Goal: Task Accomplishment & Management: Manage account settings

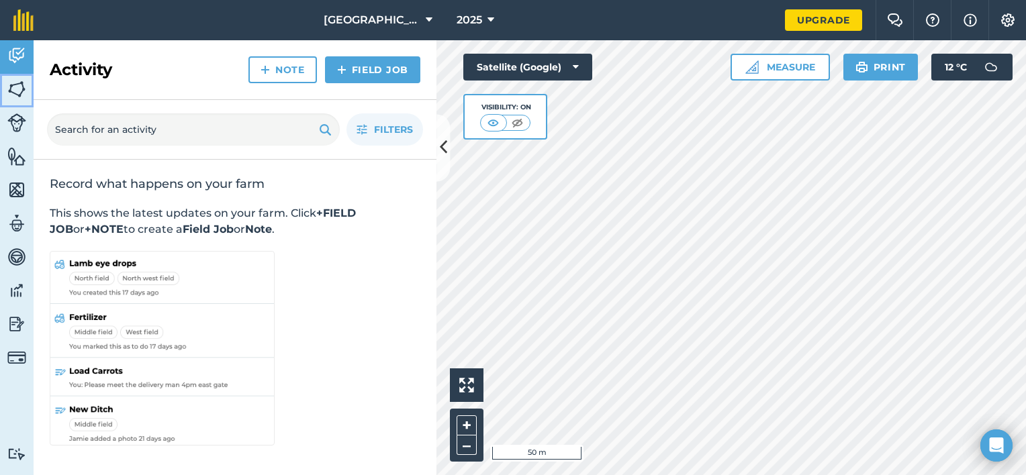
click at [10, 94] on img at bounding box center [16, 89] width 19 height 20
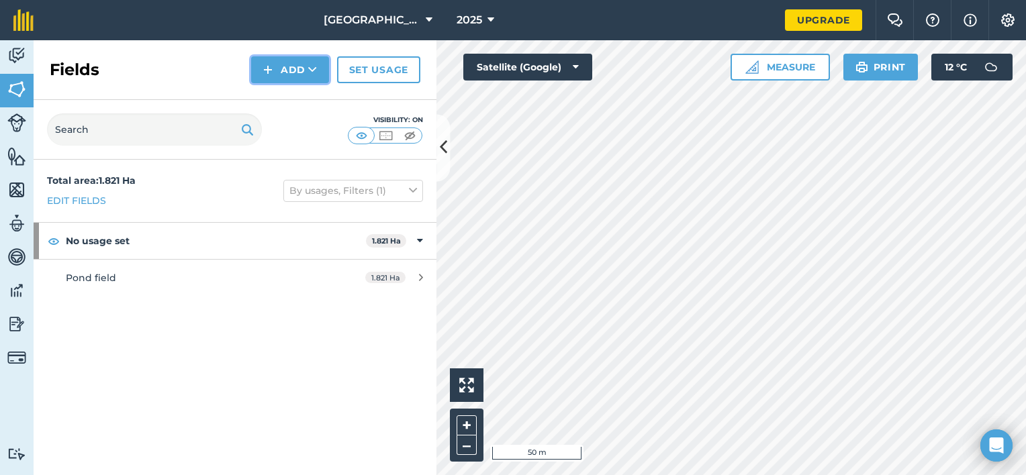
click at [285, 64] on button "Add" at bounding box center [290, 69] width 78 height 27
click at [304, 134] on link "Import" at bounding box center [290, 131] width 74 height 30
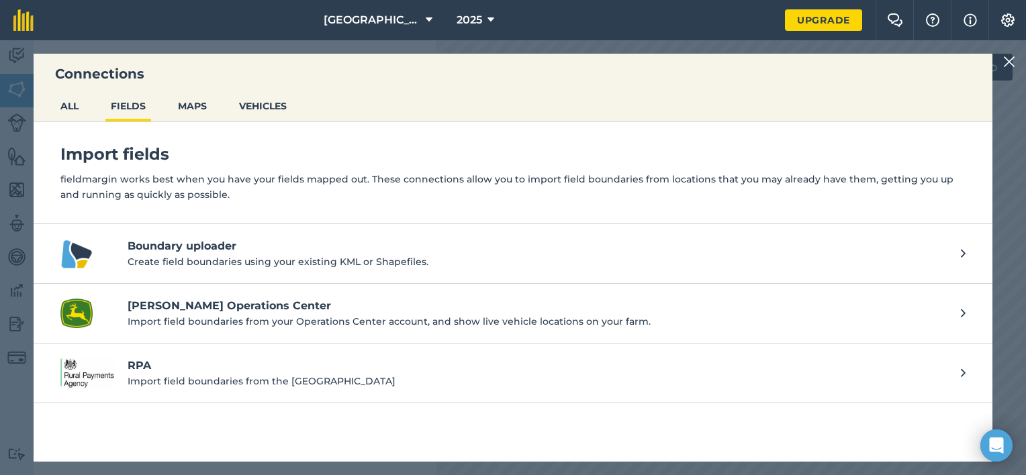
click at [228, 379] on p "Import field boundaries from the [GEOGRAPHIC_DATA]" at bounding box center [538, 381] width 820 height 15
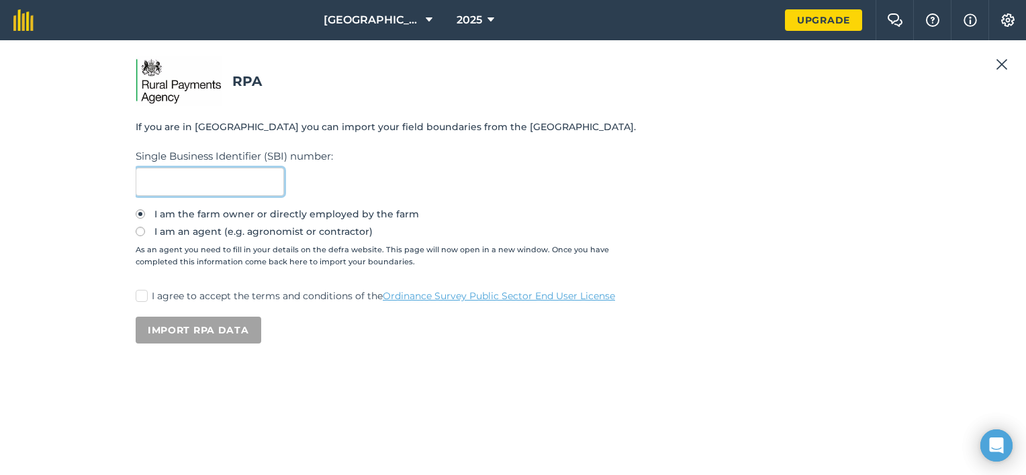
click at [195, 176] on input "text" at bounding box center [210, 182] width 148 height 28
type input "107613177"
click at [149, 232] on label "I am an agent (e.g. agronomist or contractor)" at bounding box center [513, 231] width 755 height 9
radio input "true"
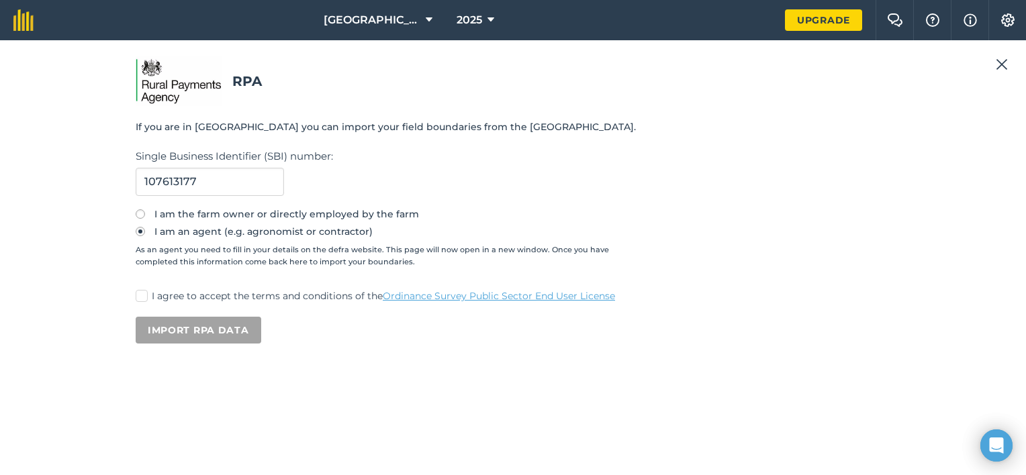
click at [149, 295] on label "I agree to accept the terms and conditions of the Ordinance Survey Public Secto…" at bounding box center [513, 296] width 755 height 14
click at [144, 295] on input "I agree to accept the terms and conditions of the Ordinance Survey Public Secto…" at bounding box center [140, 293] width 9 height 9
checkbox input "true"
click at [180, 328] on button "Import RPA data" at bounding box center [199, 330] width 126 height 27
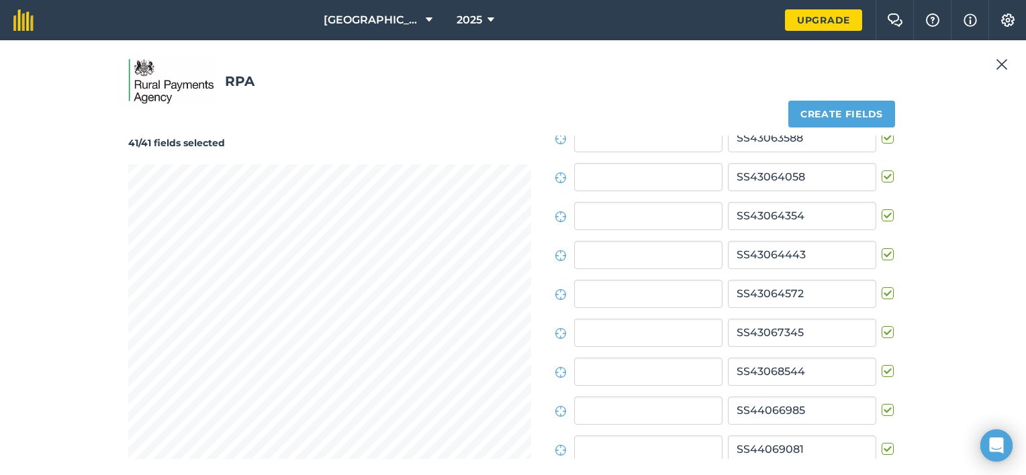
scroll to position [1288, 0]
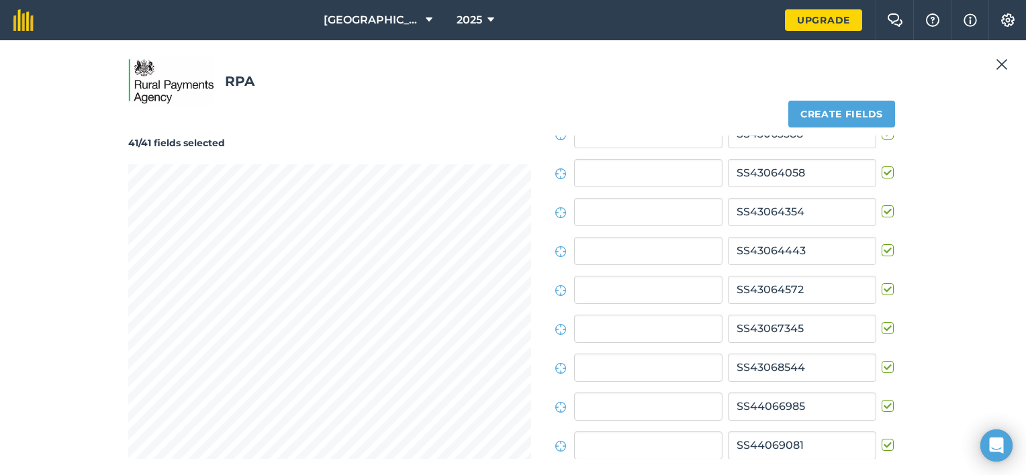
click at [306, 158] on div "41/41 fields selected" at bounding box center [329, 298] width 403 height 324
drag, startPoint x: 406, startPoint y: 94, endPoint x: 414, endPoint y: 75, distance: 21.1
click at [414, 75] on h2 "RPA" at bounding box center [513, 81] width 770 height 50
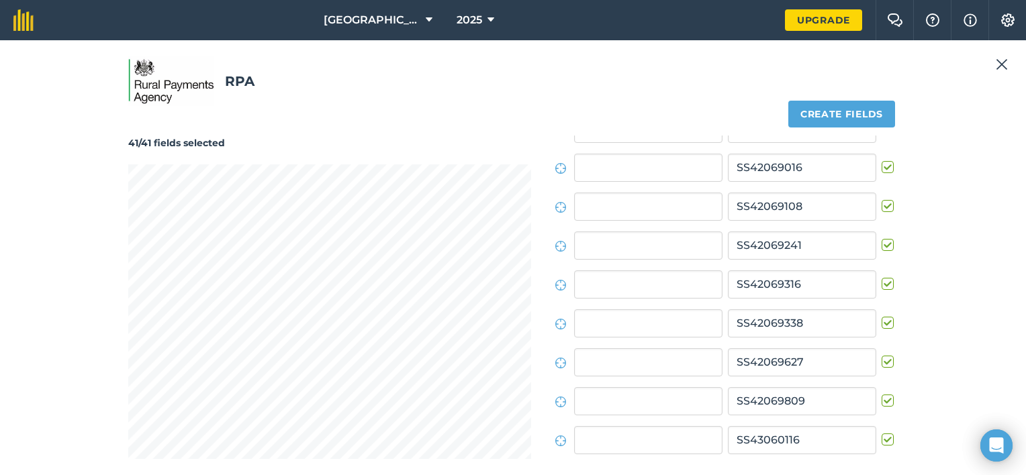
scroll to position [0, 0]
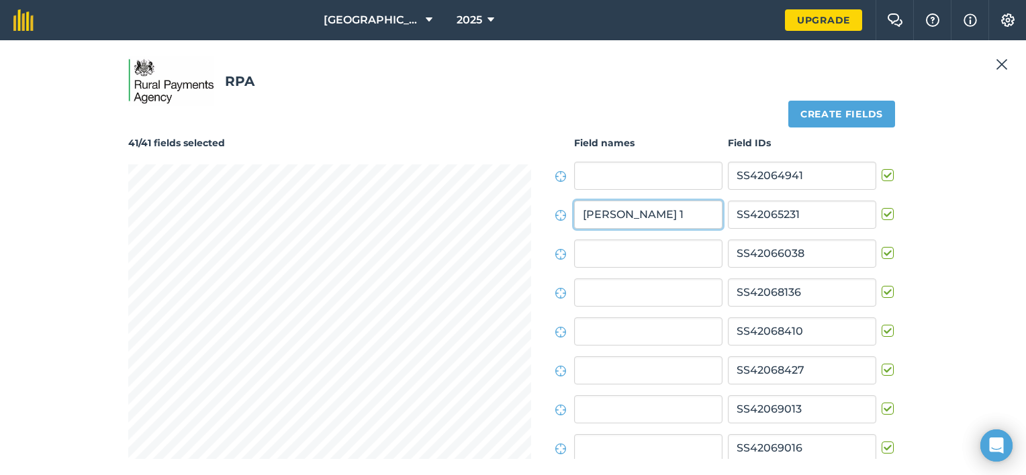
type input "[PERSON_NAME] 1"
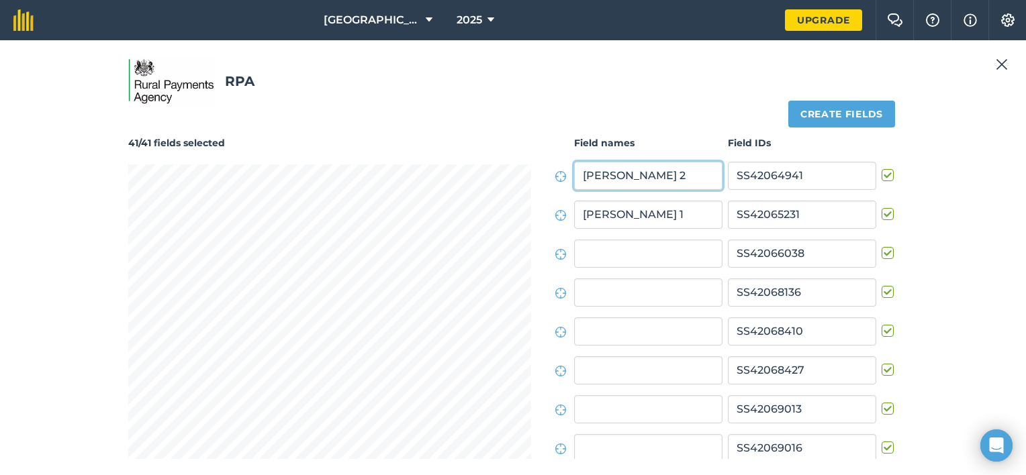
type input "[PERSON_NAME] 2"
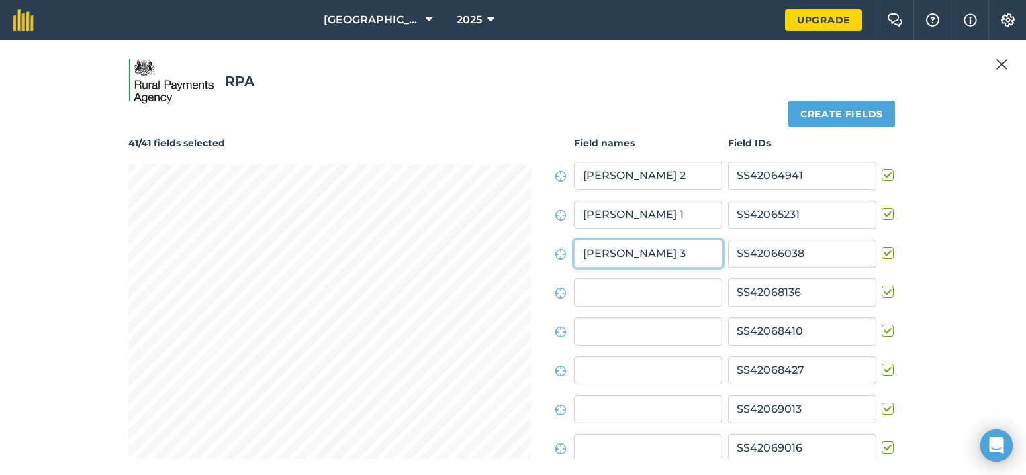
type input "[PERSON_NAME] 3"
click at [557, 81] on h2 "RPA" at bounding box center [513, 81] width 770 height 50
click at [862, 110] on button "Create fields" at bounding box center [841, 114] width 107 height 27
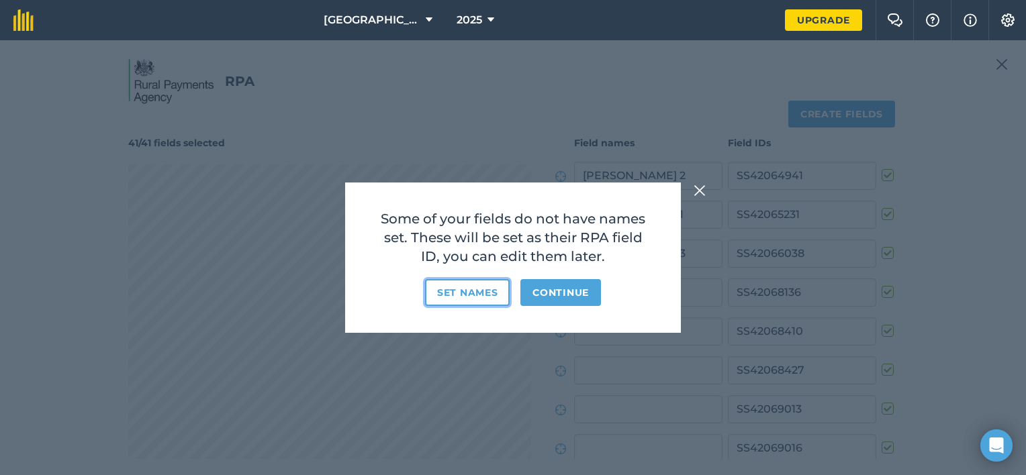
click at [468, 297] on button "Set names" at bounding box center [467, 292] width 85 height 27
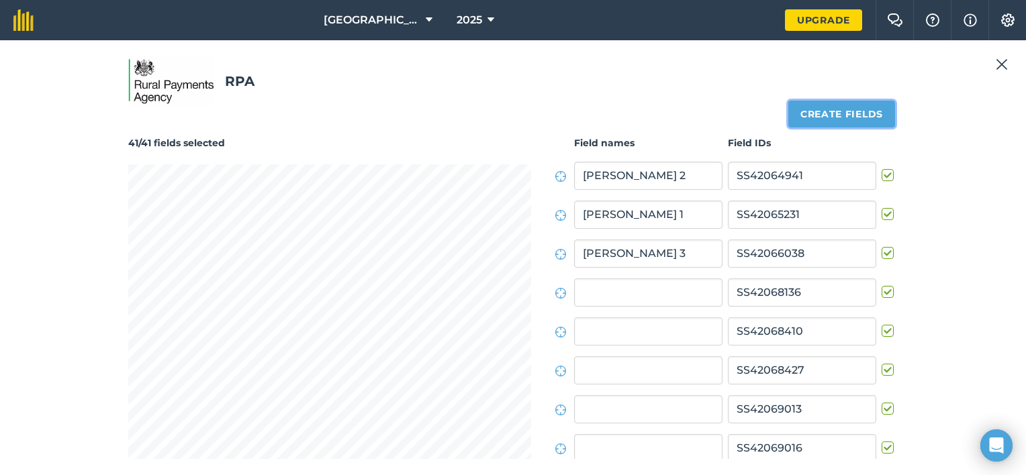
click at [858, 108] on button "Create fields" at bounding box center [841, 114] width 107 height 27
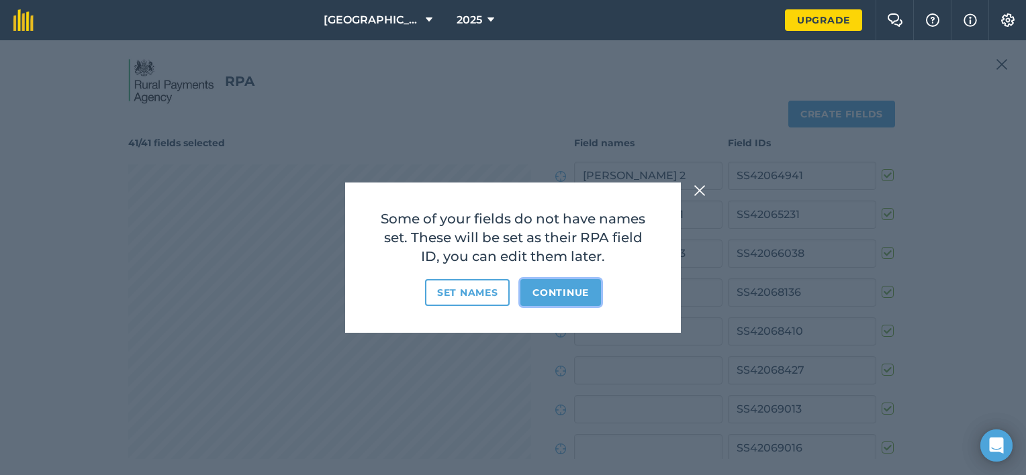
click at [575, 292] on button "Continue" at bounding box center [560, 292] width 81 height 27
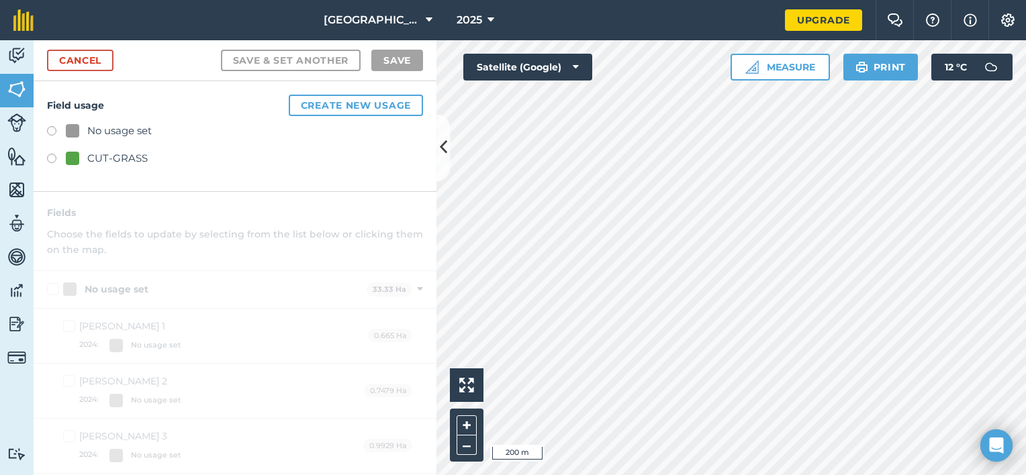
click at [54, 156] on label at bounding box center [56, 160] width 19 height 13
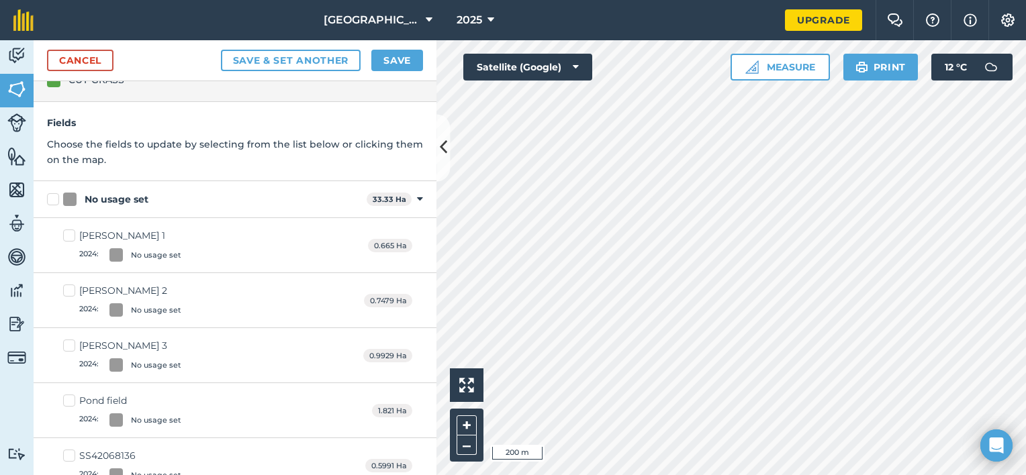
scroll to position [67, 0]
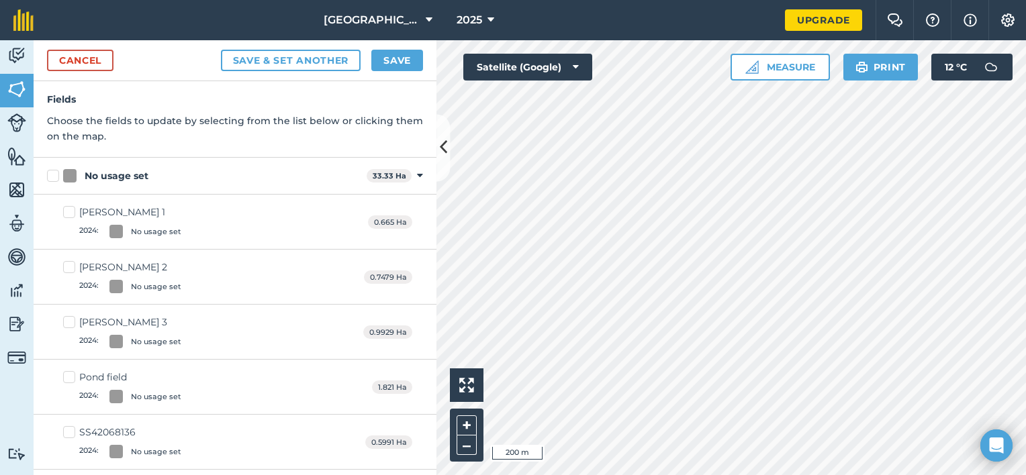
click at [154, 228] on div "No usage set" at bounding box center [156, 231] width 50 height 11
click at [72, 214] on input "[PERSON_NAME] 1 2024 : No usage set" at bounding box center [67, 209] width 9 height 9
checkbox input "true"
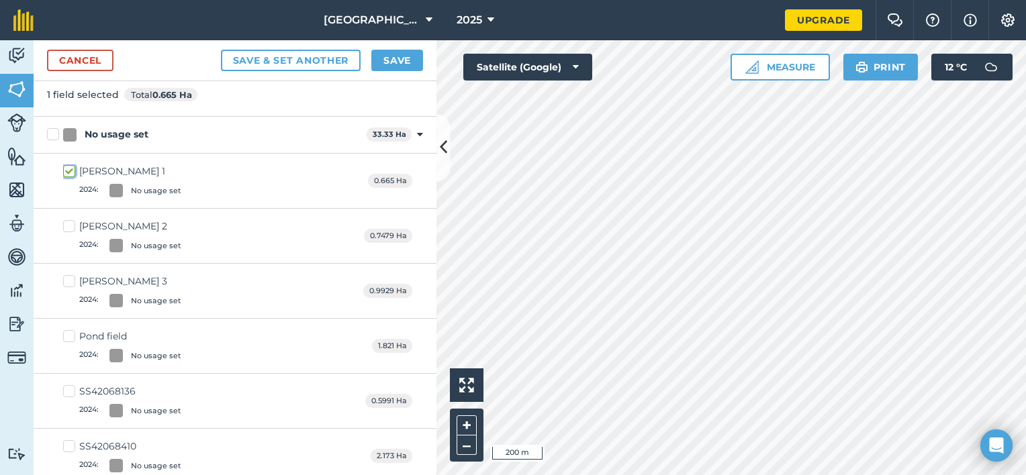
scroll to position [134, 0]
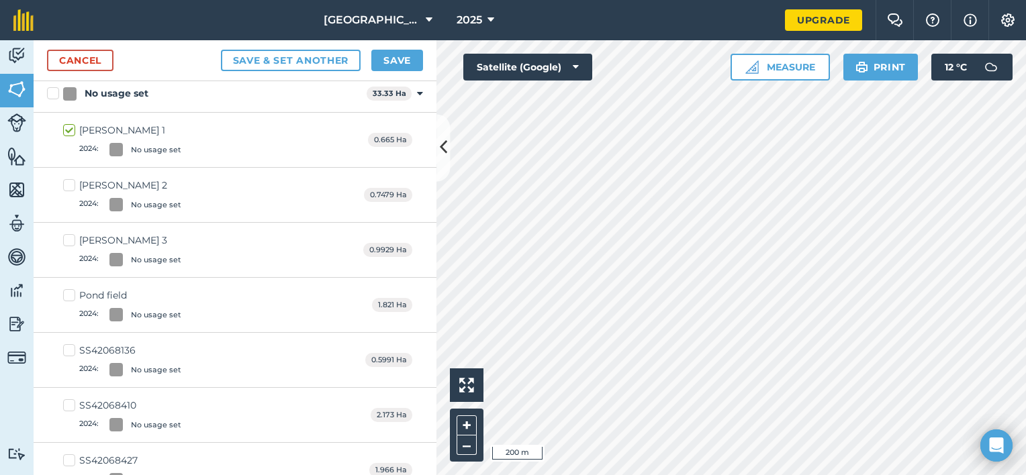
click at [68, 182] on label "[PERSON_NAME] 2 2024 : No usage set" at bounding box center [122, 195] width 118 height 33
click at [68, 182] on input "[PERSON_NAME] 2 2024 : No usage set" at bounding box center [67, 183] width 9 height 9
checkbox input "true"
click at [75, 239] on label "[PERSON_NAME] 3 2024 : No usage set" at bounding box center [122, 250] width 118 height 33
click at [72, 239] on input "[PERSON_NAME] 3 2024 : No usage set" at bounding box center [67, 238] width 9 height 9
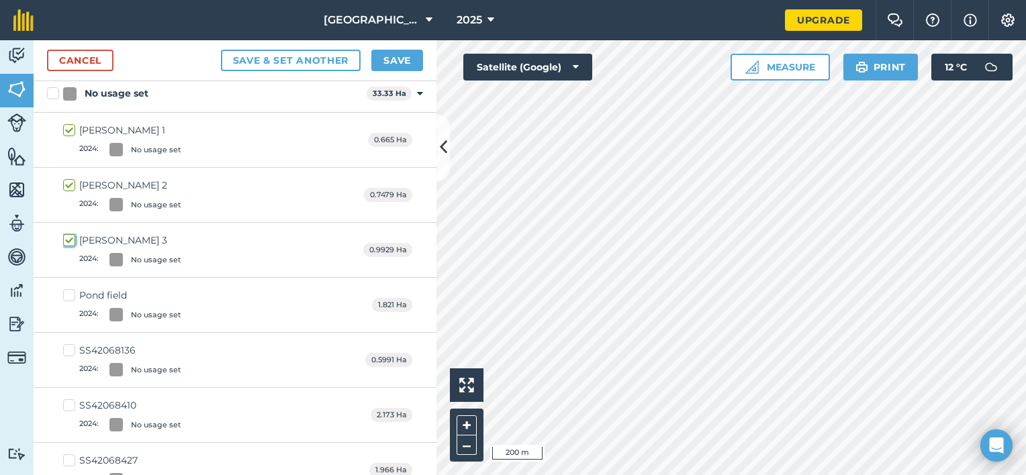
checkbox input "true"
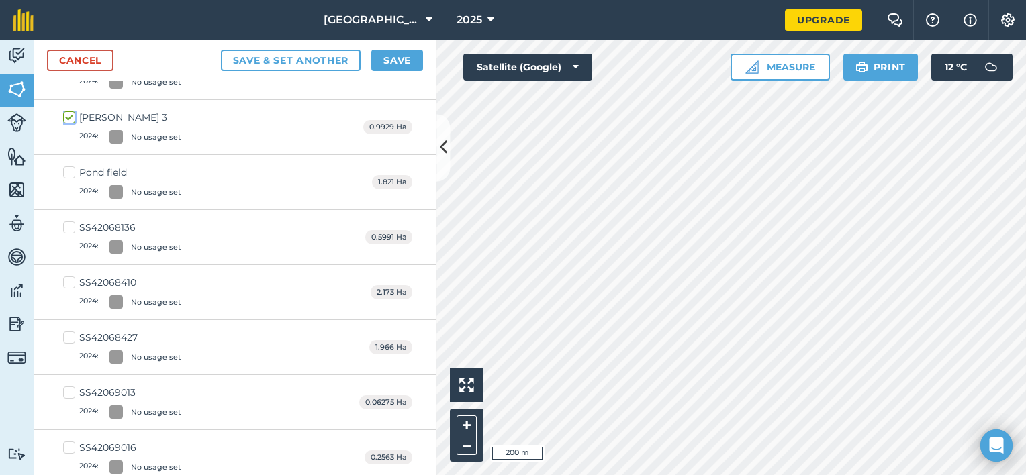
scroll to position [269, 0]
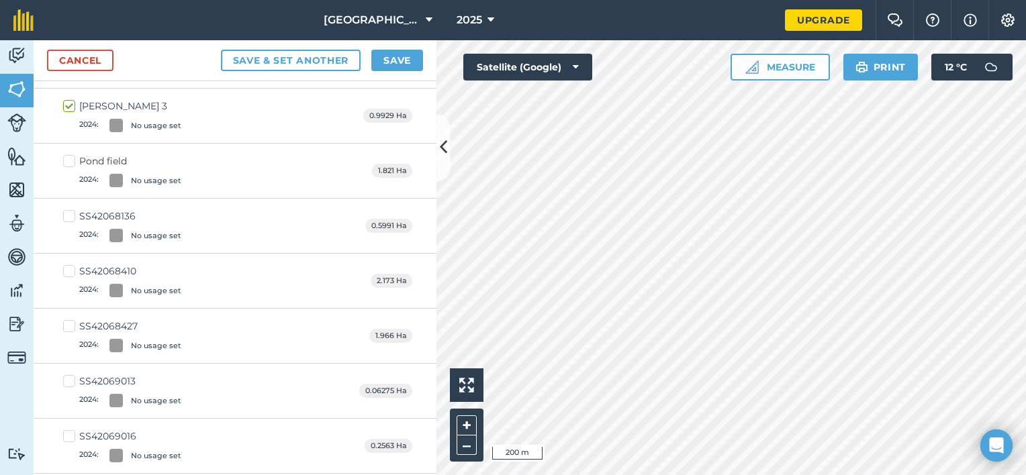
click at [70, 160] on label "Pond field 2024 : No usage set" at bounding box center [122, 170] width 118 height 33
click at [70, 160] on input "Pond field 2024 : No usage set" at bounding box center [67, 158] width 9 height 9
checkbox input "true"
click at [74, 212] on label "SS42068136 2024 : No usage set" at bounding box center [122, 226] width 118 height 33
click at [72, 212] on input "SS42068136 2024 : No usage set" at bounding box center [67, 214] width 9 height 9
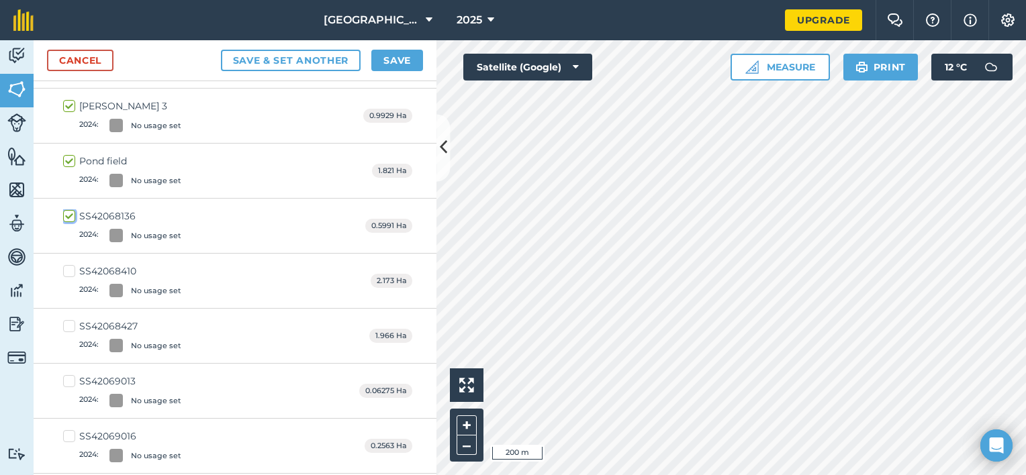
checkbox input "true"
click at [67, 272] on label "SS42068410 2024 : No usage set" at bounding box center [122, 281] width 118 height 33
click at [67, 272] on input "SS42068410 2024 : No usage set" at bounding box center [67, 269] width 9 height 9
checkbox input "true"
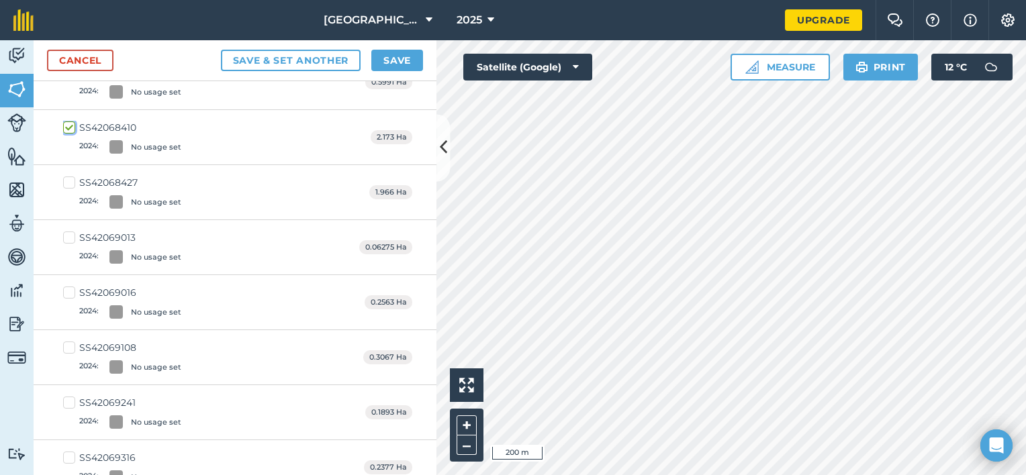
scroll to position [336, 0]
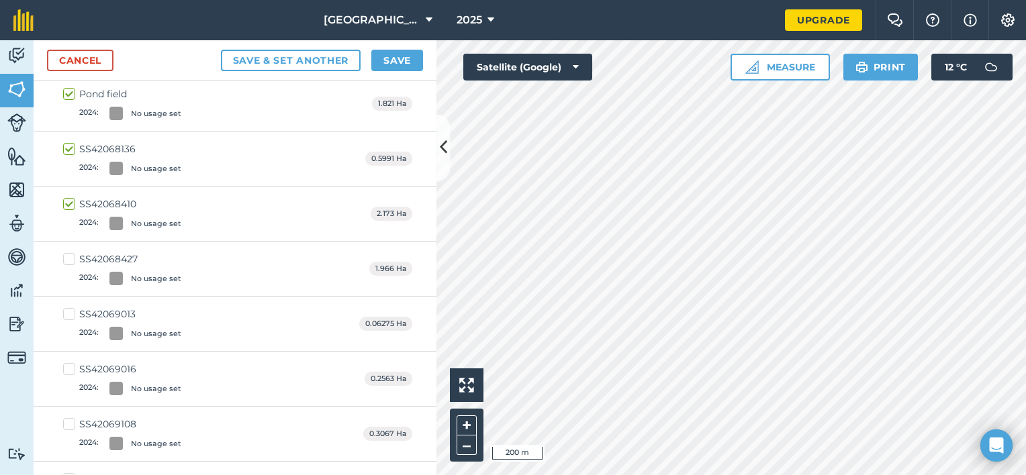
click at [68, 258] on label "SS42068427 2024 : No usage set" at bounding box center [122, 268] width 118 height 33
click at [68, 258] on input "SS42068427 2024 : No usage set" at bounding box center [67, 256] width 9 height 9
checkbox input "true"
click at [75, 314] on label "SS42069013 2024 : No usage set" at bounding box center [122, 324] width 118 height 33
click at [72, 314] on input "SS42069013 2024 : No usage set" at bounding box center [67, 312] width 9 height 9
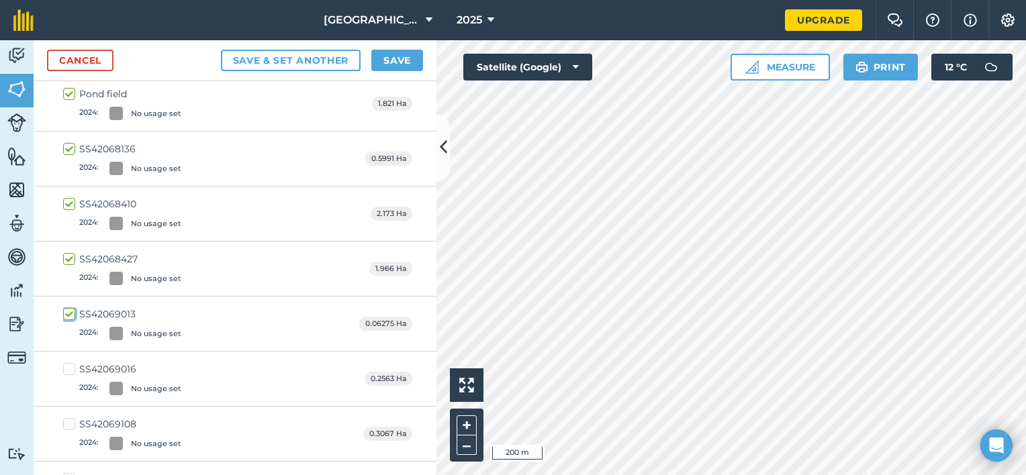
checkbox input "true"
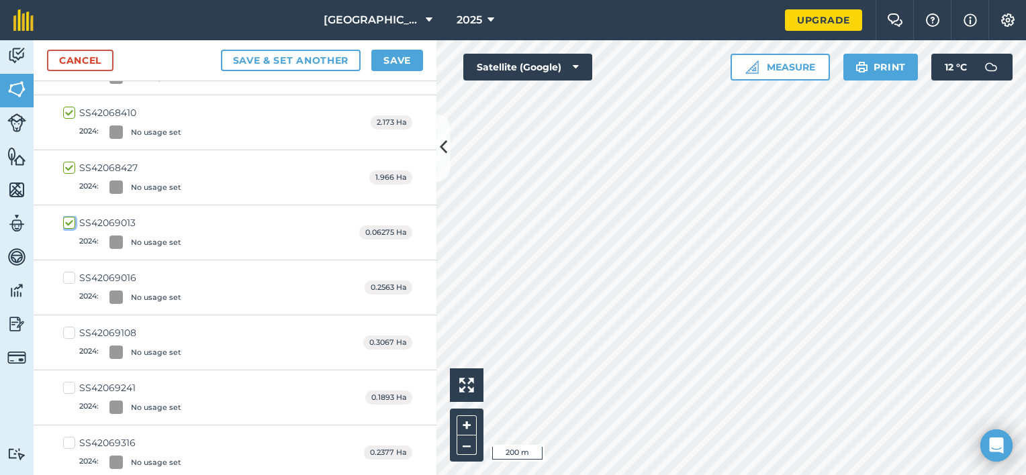
scroll to position [537, 0]
click at [74, 166] on label "SS42069016 2024 : No usage set" at bounding box center [122, 177] width 118 height 33
click at [72, 166] on input "SS42069016 2024 : No usage set" at bounding box center [67, 165] width 9 height 9
checkbox input "true"
click at [74, 222] on label "SS42069108 2024 : No usage set" at bounding box center [122, 232] width 118 height 33
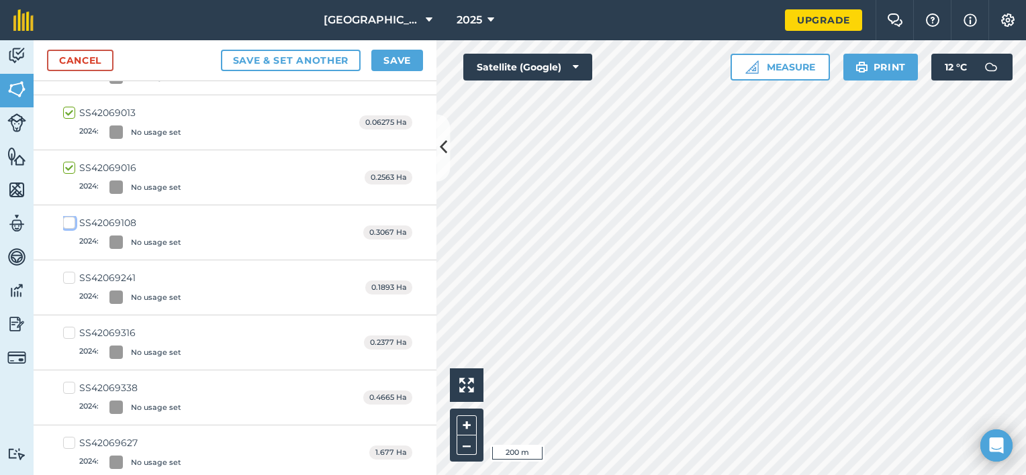
click at [72, 222] on input "SS42069108 2024 : No usage set" at bounding box center [67, 220] width 9 height 9
checkbox input "true"
click at [71, 275] on label "SS42069241 2024 : No usage set" at bounding box center [122, 287] width 118 height 33
click at [71, 275] on input "SS42069241 2024 : No usage set" at bounding box center [67, 275] width 9 height 9
checkbox input "true"
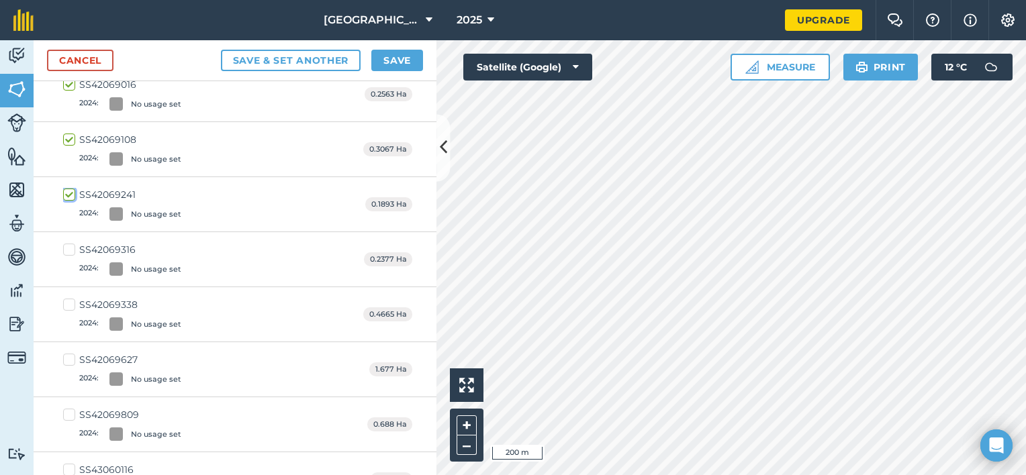
scroll to position [672, 0]
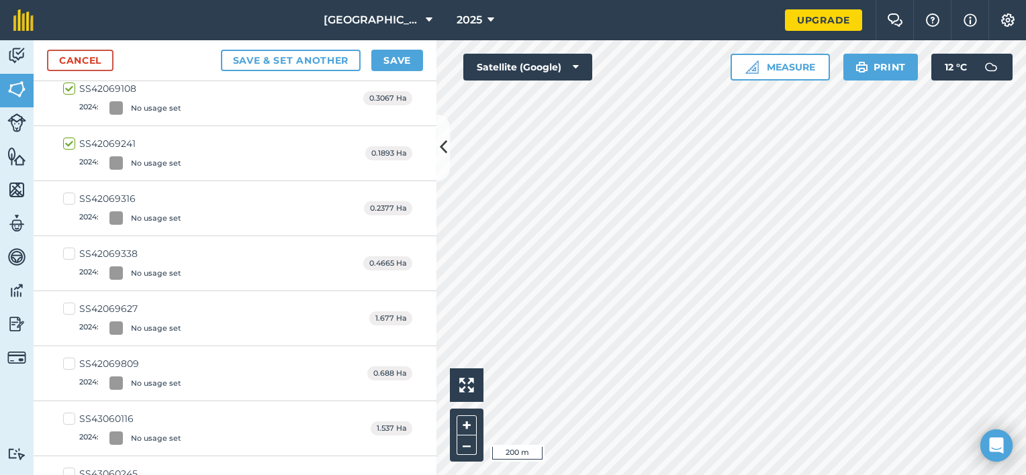
click at [75, 196] on label "SS42069316 2024 : No usage set" at bounding box center [122, 208] width 118 height 33
click at [72, 196] on input "SS42069316 2024 : No usage set" at bounding box center [67, 196] width 9 height 9
checkbox input "true"
click at [70, 251] on label "SS42069338 2024 : No usage set" at bounding box center [122, 263] width 118 height 33
click at [70, 251] on input "SS42069338 2024 : No usage set" at bounding box center [67, 251] width 9 height 9
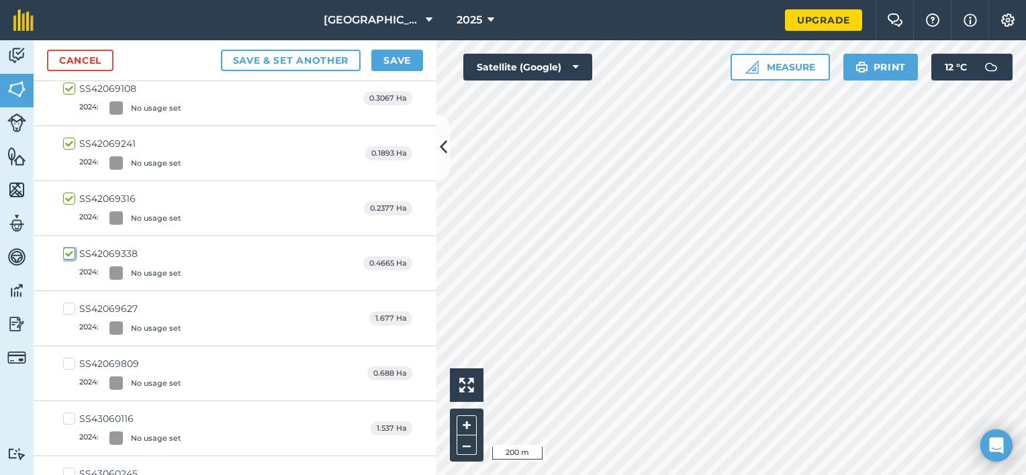
checkbox input "true"
click at [71, 303] on label "SS42069627 2024 : No usage set" at bounding box center [122, 318] width 118 height 33
click at [71, 303] on input "SS42069627 2024 : No usage set" at bounding box center [67, 306] width 9 height 9
checkbox input "true"
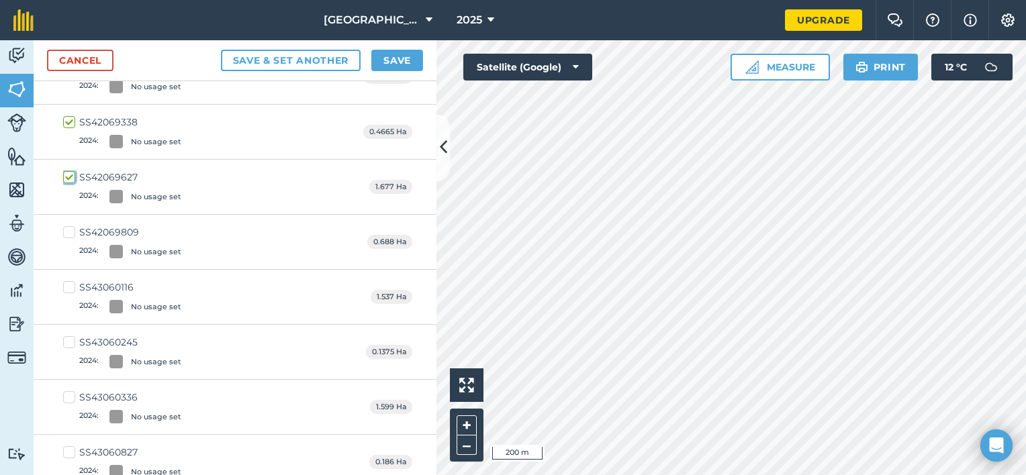
scroll to position [806, 0]
click at [66, 234] on label "SS42069809 2024 : No usage set" at bounding box center [122, 239] width 118 height 33
click at [66, 232] on input "SS42069809 2024 : No usage set" at bounding box center [67, 227] width 9 height 9
checkbox input "true"
click at [59, 279] on div "SS43060116 2024 : No usage set 1.537 Ha" at bounding box center [235, 294] width 403 height 55
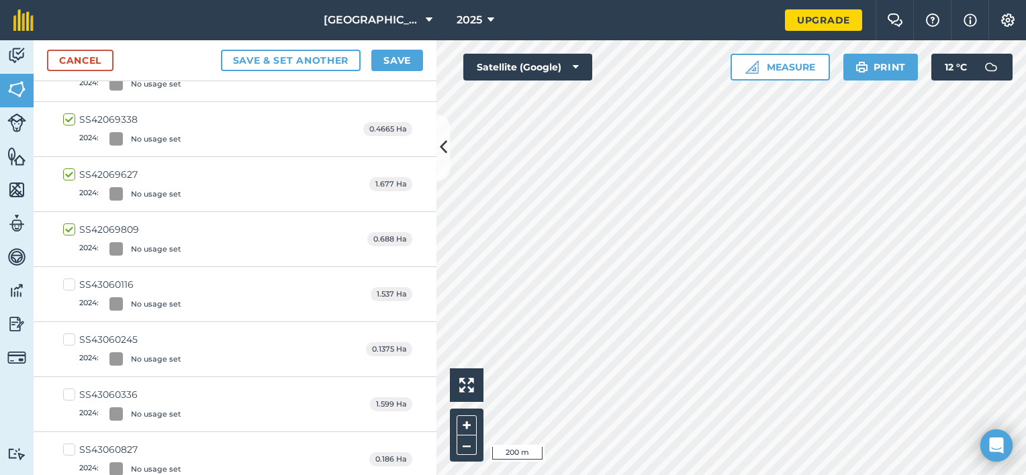
click at [64, 281] on label "SS43060116 2024 : No usage set" at bounding box center [122, 294] width 118 height 33
click at [64, 281] on input "SS43060116 2024 : No usage set" at bounding box center [67, 282] width 9 height 9
checkbox input "true"
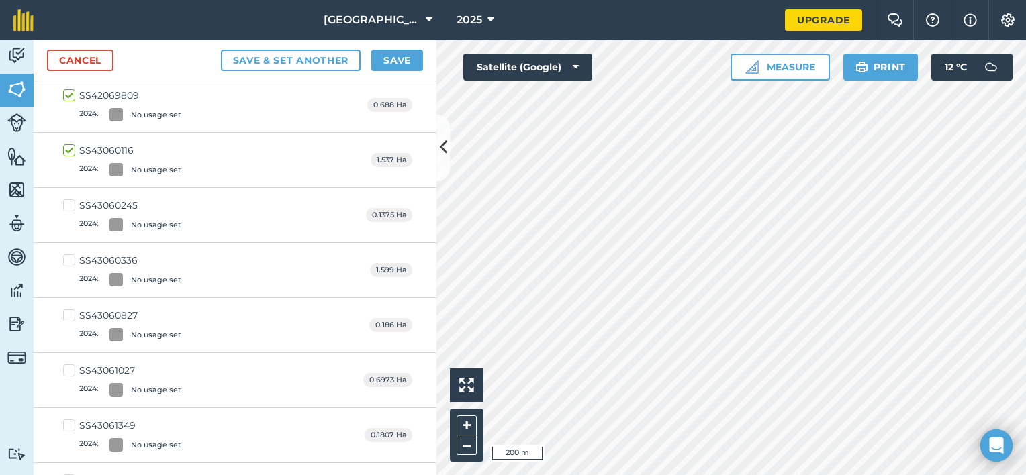
click at [75, 199] on label "SS43060245 2024 : No usage set" at bounding box center [122, 215] width 118 height 33
click at [72, 199] on input "SS43060245 2024 : No usage set" at bounding box center [67, 203] width 9 height 9
checkbox input "true"
click at [70, 259] on label "SS43060336 2024 : No usage set" at bounding box center [122, 270] width 118 height 33
click at [70, 259] on input "SS43060336 2024 : No usage set" at bounding box center [67, 258] width 9 height 9
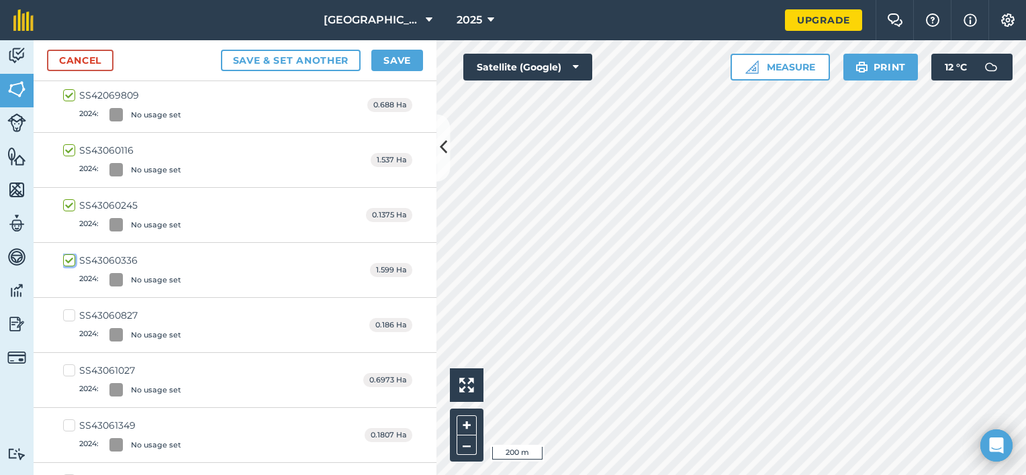
checkbox input "true"
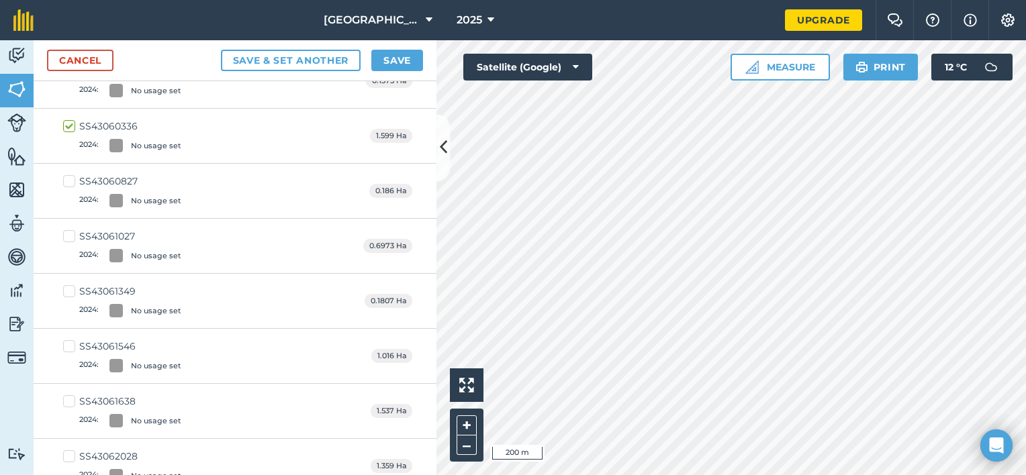
click at [75, 180] on label "SS43060827 2024 : No usage set" at bounding box center [122, 191] width 118 height 33
click at [72, 180] on input "SS43060827 2024 : No usage set" at bounding box center [67, 179] width 9 height 9
checkbox input "true"
click at [75, 232] on label "SS43061027 2024 : No usage set" at bounding box center [122, 246] width 118 height 33
click at [72, 232] on input "SS43061027 2024 : No usage set" at bounding box center [67, 234] width 9 height 9
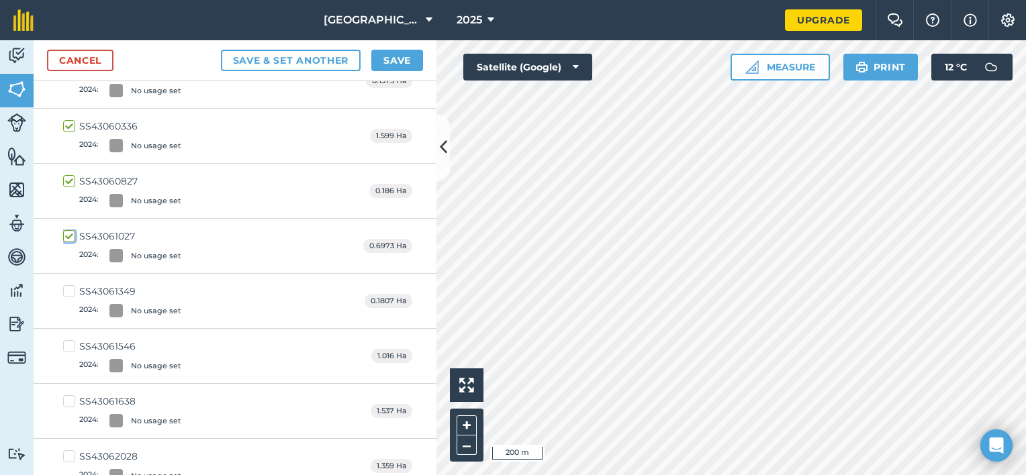
checkbox input "true"
click at [68, 287] on label "SS43061349 2024 : No usage set" at bounding box center [122, 301] width 118 height 33
click at [68, 287] on input "SS43061349 2024 : No usage set" at bounding box center [67, 289] width 9 height 9
checkbox input "true"
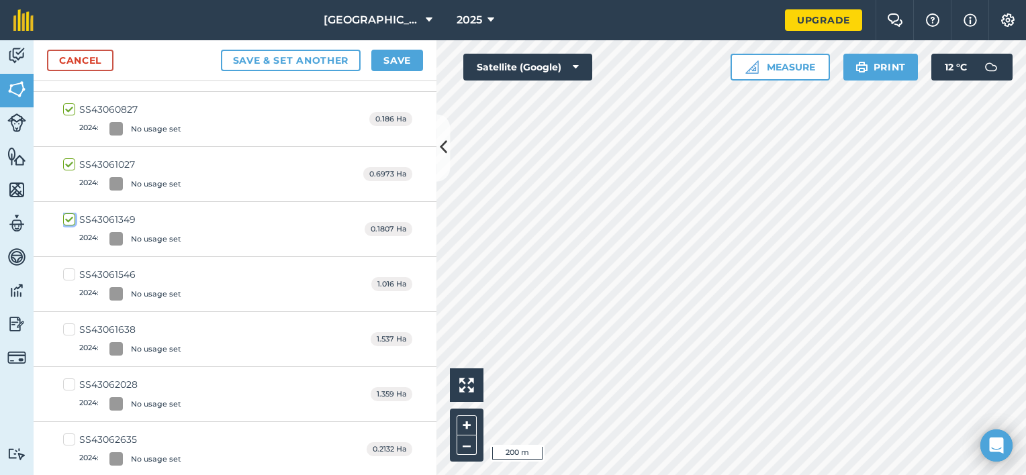
scroll to position [1276, 0]
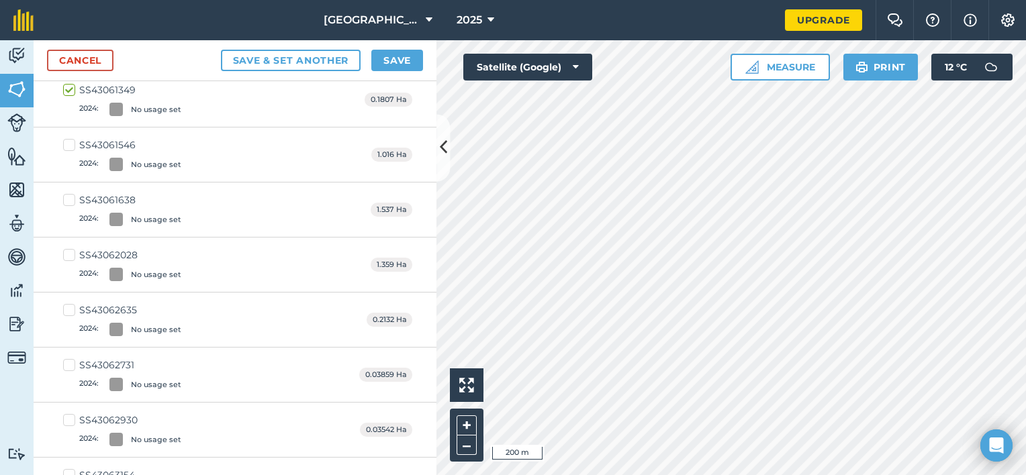
click at [72, 142] on label "SS43061546 2024 : No usage set" at bounding box center [122, 154] width 118 height 33
click at [72, 142] on input "SS43061546 2024 : No usage set" at bounding box center [67, 142] width 9 height 9
checkbox input "true"
click at [67, 201] on label "SS43061638 2024 : No usage set" at bounding box center [122, 209] width 118 height 33
click at [67, 201] on input "SS43061638 2024 : No usage set" at bounding box center [67, 197] width 9 height 9
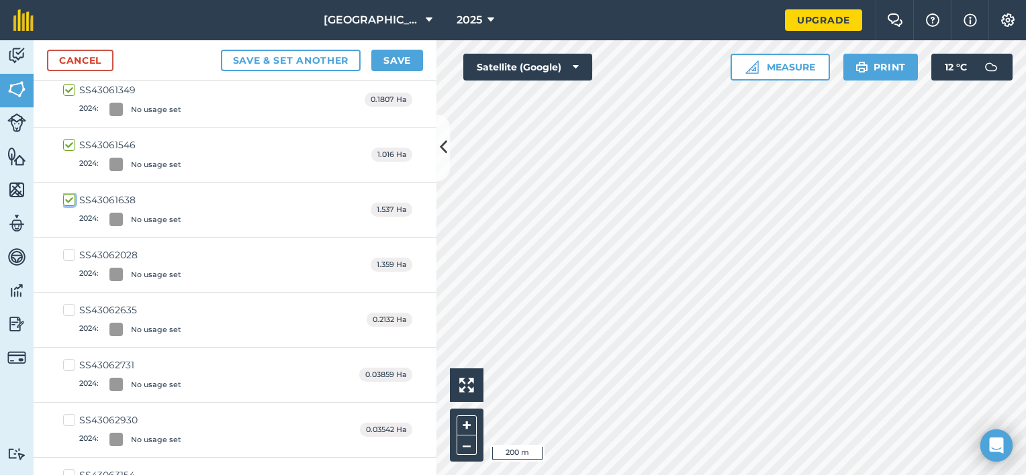
checkbox input "true"
click at [71, 248] on label "SS43062028 2024 : No usage set" at bounding box center [122, 264] width 118 height 33
click at [71, 248] on input "SS43062028 2024 : No usage set" at bounding box center [67, 252] width 9 height 9
checkbox input "true"
click at [73, 309] on label "SS43062635 2024 : No usage set" at bounding box center [122, 320] width 118 height 33
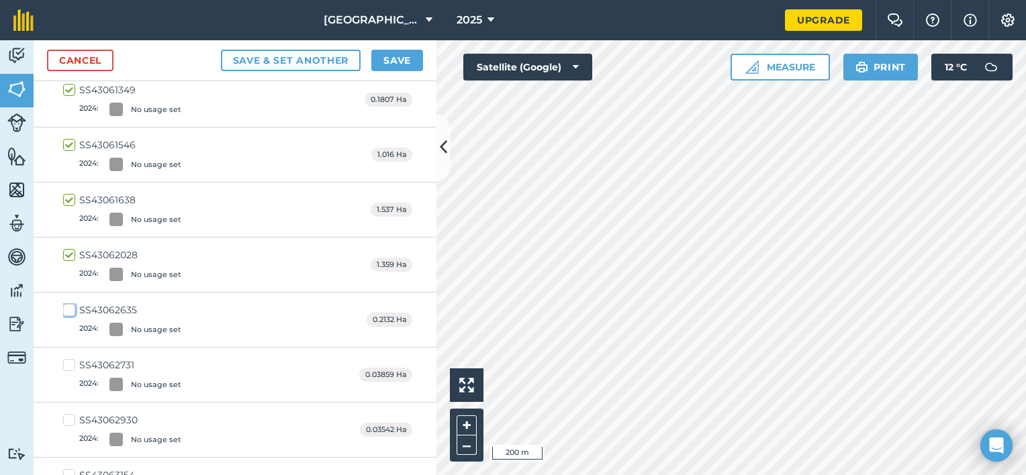
click at [72, 309] on input "SS43062635 2024 : No usage set" at bounding box center [67, 308] width 9 height 9
checkbox input "true"
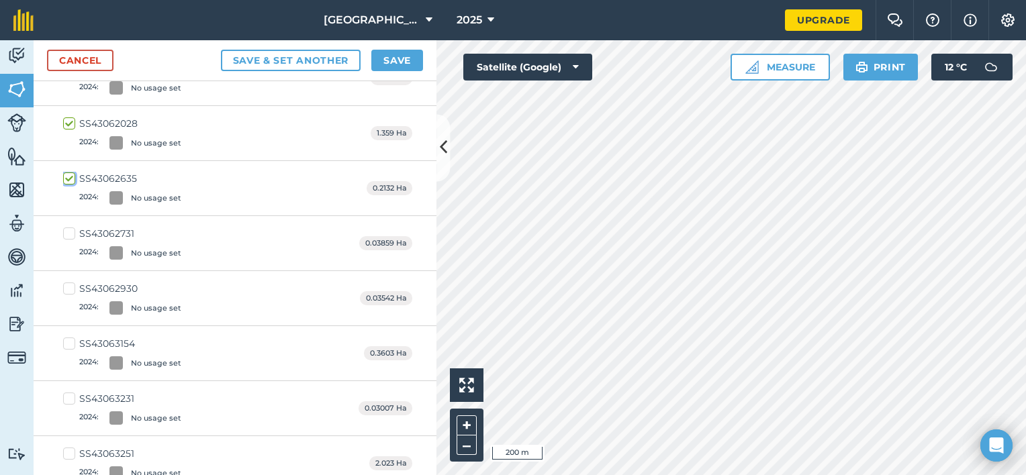
scroll to position [1410, 0]
click at [68, 227] on label "SS43062731 2024 : No usage set" at bounding box center [122, 240] width 118 height 33
click at [68, 227] on input "SS43062731 2024 : No usage set" at bounding box center [67, 228] width 9 height 9
checkbox input "true"
click at [70, 289] on label "SS43062930 2024 : No usage set" at bounding box center [122, 295] width 118 height 33
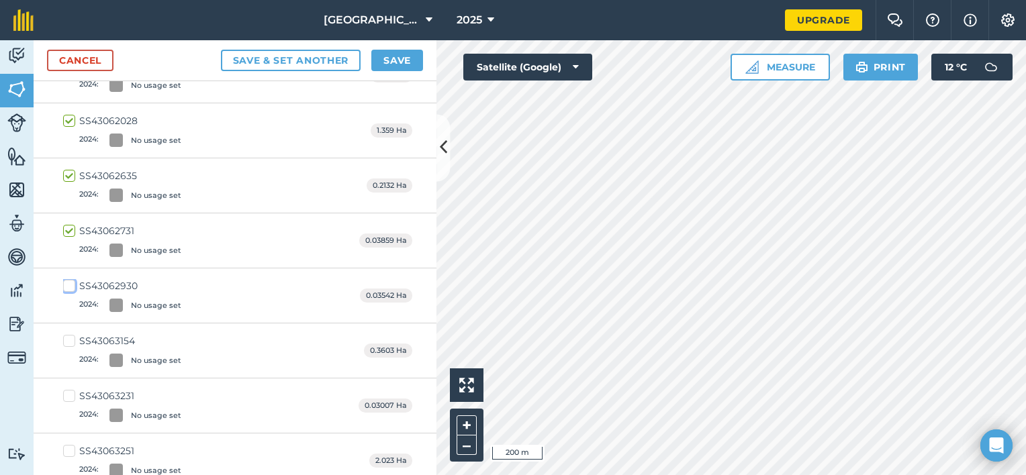
click at [70, 288] on input "SS43062930 2024 : No usage set" at bounding box center [67, 283] width 9 height 9
checkbox input "true"
click at [66, 348] on label "SS43063154 2024 : No usage set" at bounding box center [122, 350] width 118 height 33
click at [66, 343] on input "SS43063154 2024 : No usage set" at bounding box center [67, 338] width 9 height 9
checkbox input "true"
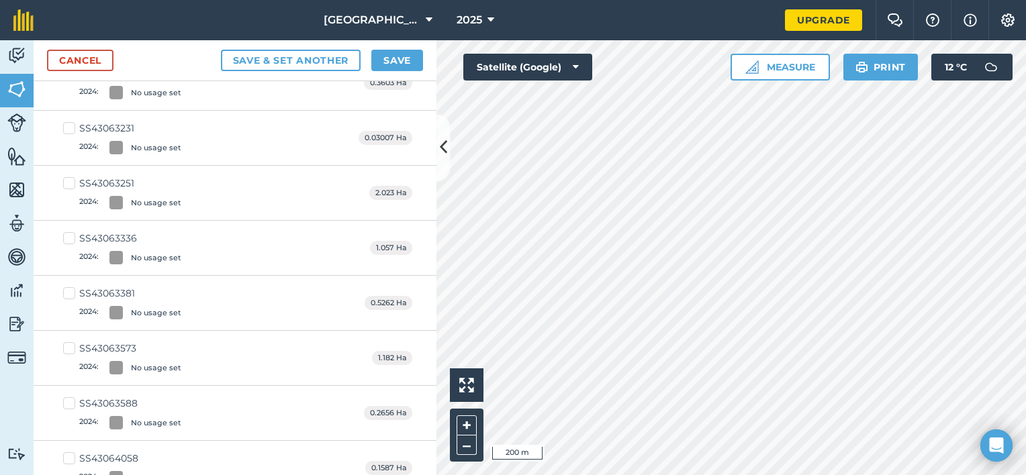
scroll to position [1679, 0]
click at [67, 124] on label "SS43063231 2024 : No usage set" at bounding box center [122, 137] width 118 height 33
click at [67, 124] on input "SS43063231 2024 : No usage set" at bounding box center [67, 125] width 9 height 9
checkbox input "true"
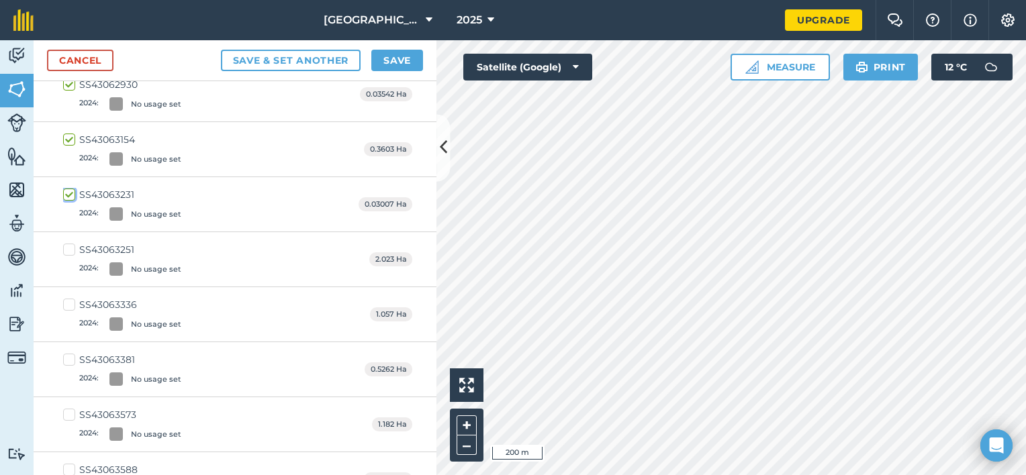
scroll to position [1746, 0]
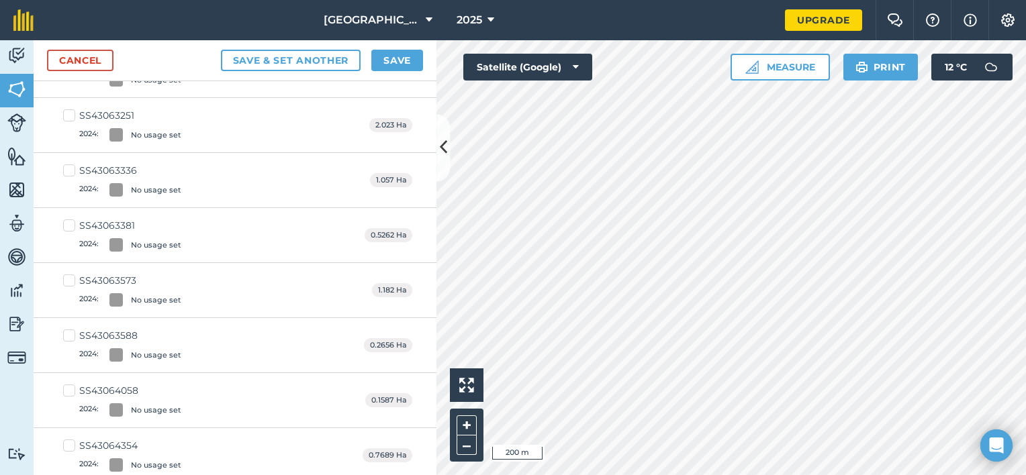
click at [71, 116] on label "SS43063251 2024 : No usage set" at bounding box center [122, 125] width 118 height 33
click at [71, 116] on input "SS43063251 2024 : No usage set" at bounding box center [67, 113] width 9 height 9
checkbox input "true"
click at [71, 165] on label "SS43063336 2024 : No usage set" at bounding box center [122, 180] width 118 height 33
click at [71, 165] on input "SS43063336 2024 : No usage set" at bounding box center [67, 168] width 9 height 9
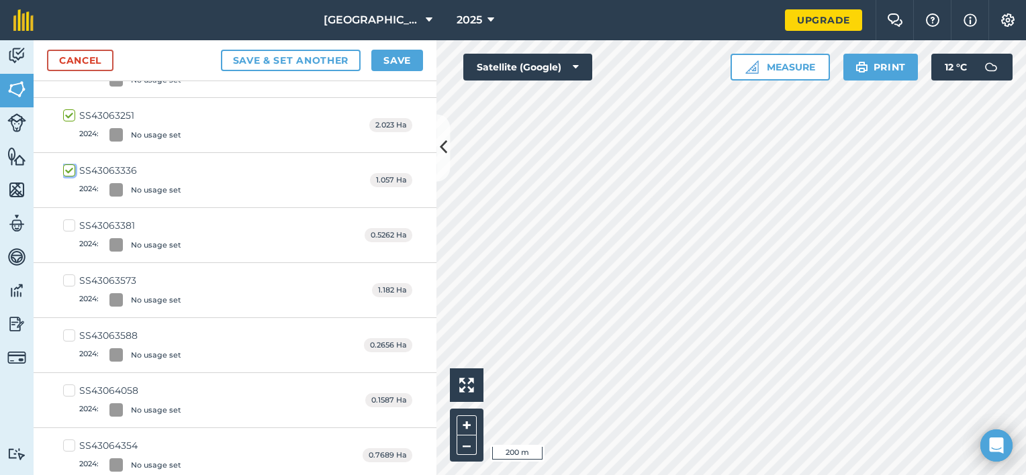
checkbox input "true"
click at [65, 221] on label "SS43063381 2024 : No usage set" at bounding box center [122, 235] width 118 height 33
click at [65, 221] on input "SS43063381 2024 : No usage set" at bounding box center [67, 223] width 9 height 9
checkbox input "true"
click at [70, 263] on div "SS43063573 2024 : No usage set 1.182 Ha" at bounding box center [235, 290] width 403 height 55
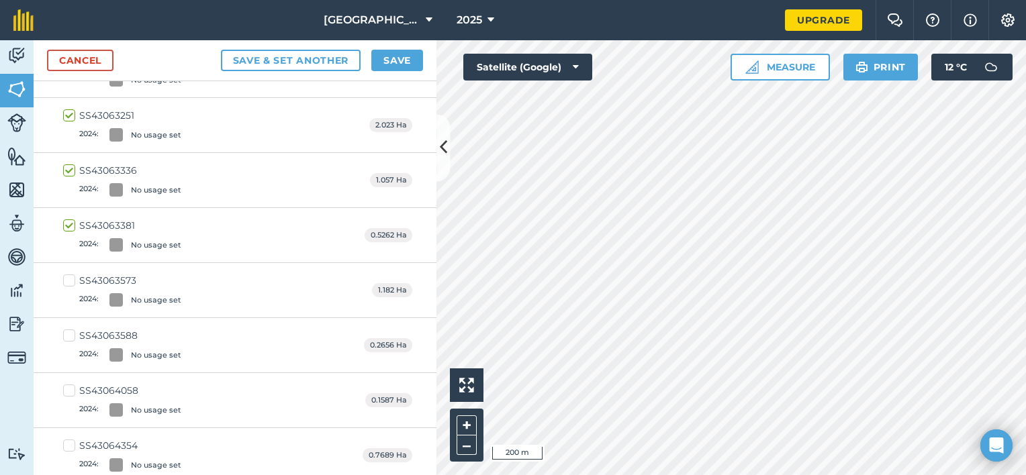
click at [70, 277] on label "SS43063573 2024 : No usage set" at bounding box center [122, 290] width 118 height 33
click at [70, 277] on input "SS43063573 2024 : No usage set" at bounding box center [67, 278] width 9 height 9
checkbox input "true"
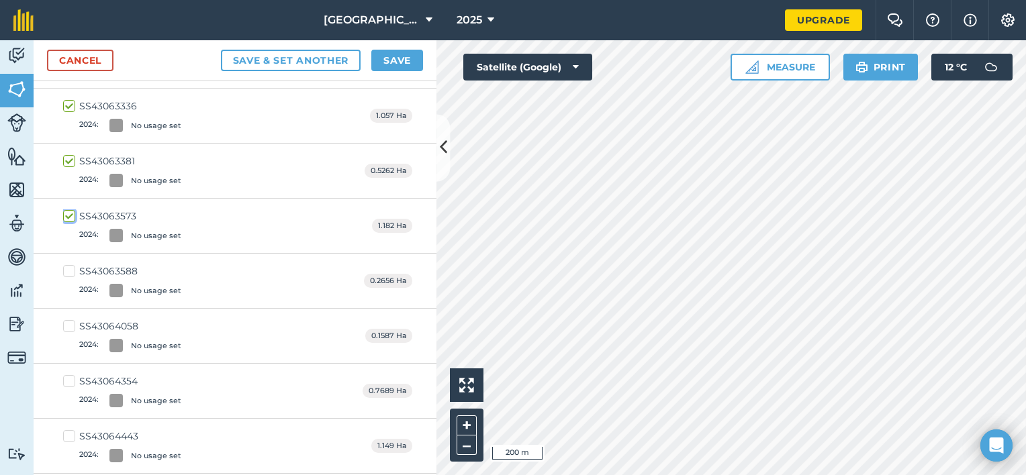
scroll to position [1880, 0]
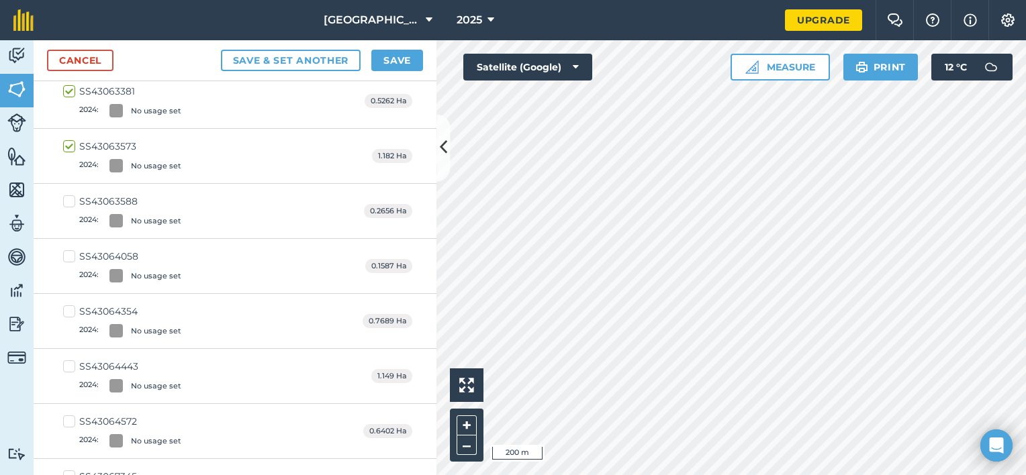
click at [64, 199] on label "SS43063588 2024 : No usage set" at bounding box center [122, 211] width 118 height 33
click at [64, 199] on input "SS43063588 2024 : No usage set" at bounding box center [67, 199] width 9 height 9
checkbox input "true"
click at [71, 253] on label "SS43064058 2024 : No usage set" at bounding box center [122, 266] width 118 height 33
click at [71, 253] on input "SS43064058 2024 : No usage set" at bounding box center [67, 254] width 9 height 9
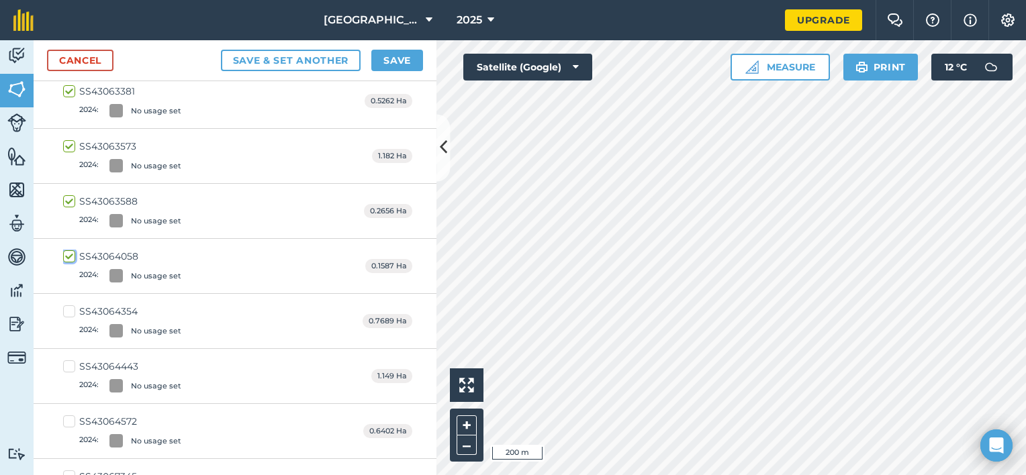
checkbox input "true"
click at [70, 311] on label "SS43064354 2024 : No usage set" at bounding box center [122, 321] width 118 height 33
click at [70, 311] on input "SS43064354 2024 : No usage set" at bounding box center [67, 309] width 9 height 9
checkbox input "true"
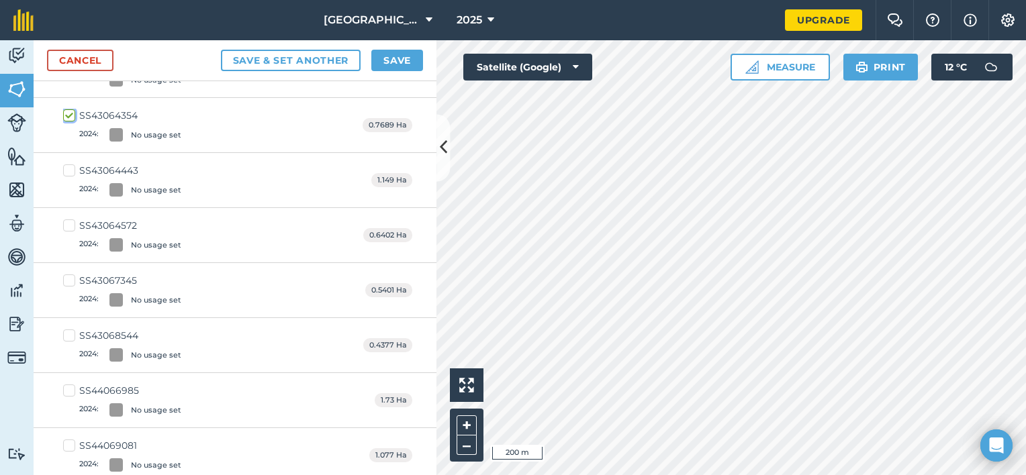
scroll to position [2078, 0]
click at [70, 163] on label "SS43064443 2024 : No usage set" at bounding box center [122, 179] width 118 height 33
click at [70, 163] on input "SS43064443 2024 : No usage set" at bounding box center [67, 167] width 9 height 9
checkbox input "true"
click at [70, 220] on label "SS43064572 2024 : No usage set" at bounding box center [122, 234] width 118 height 33
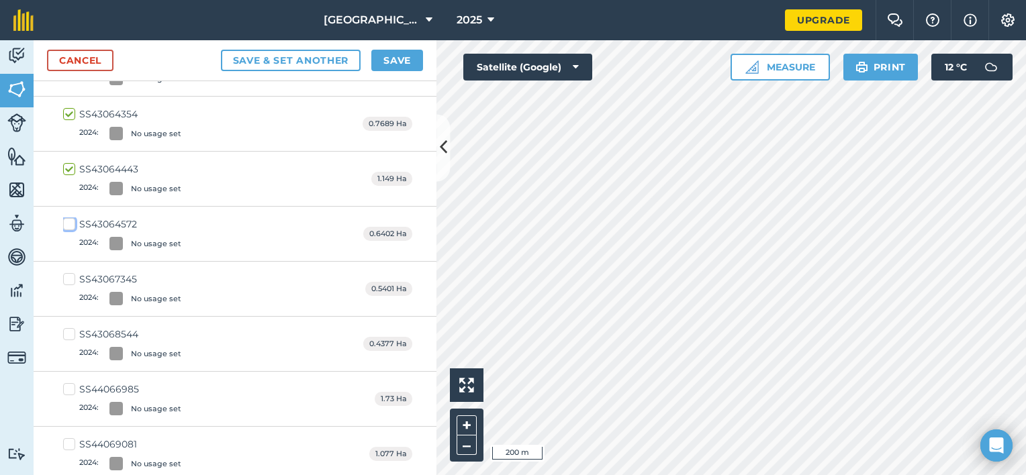
click at [70, 220] on input "SS43064572 2024 : No usage set" at bounding box center [67, 222] width 9 height 9
checkbox input "true"
click at [73, 273] on label "SS43067345 2024 : No usage set" at bounding box center [122, 289] width 118 height 33
click at [72, 273] on input "SS43067345 2024 : No usage set" at bounding box center [67, 277] width 9 height 9
checkbox input "true"
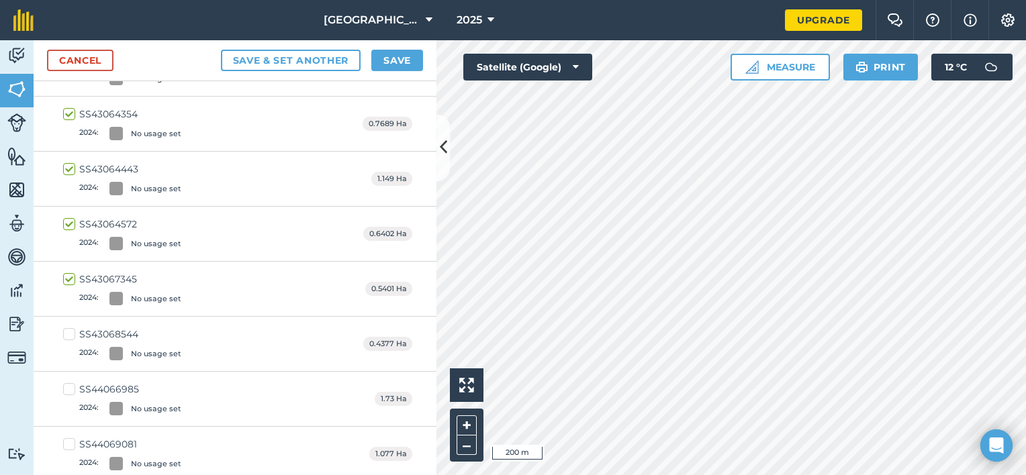
drag, startPoint x: 72, startPoint y: 327, endPoint x: 62, endPoint y: 332, distance: 10.5
click at [71, 328] on label "SS43068544 2024 : No usage set" at bounding box center [122, 344] width 118 height 33
click at [71, 328] on input "SS43068544 2024 : No usage set" at bounding box center [67, 332] width 9 height 9
checkbox input "true"
click at [73, 385] on label "SS44066985 2024 : No usage set" at bounding box center [122, 399] width 118 height 33
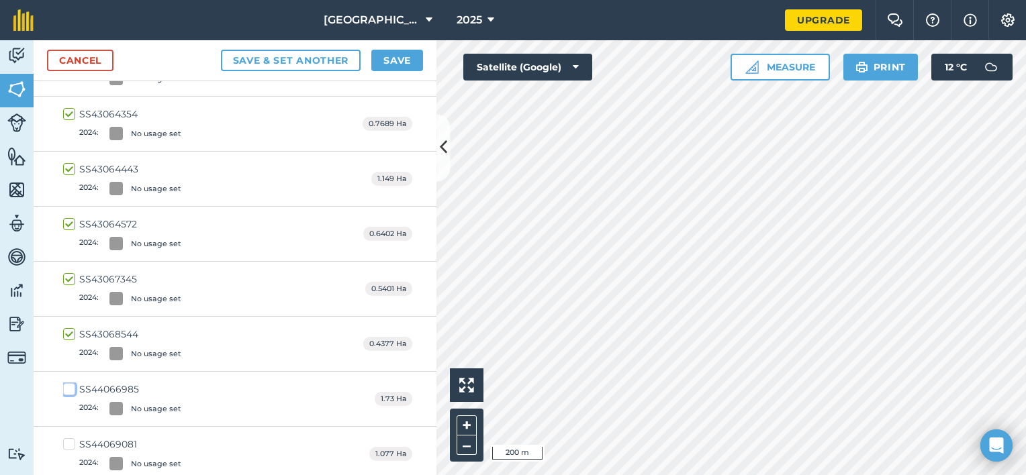
click at [72, 385] on input "SS44066985 2024 : No usage set" at bounding box center [67, 387] width 9 height 9
checkbox input "true"
click at [70, 438] on label "SS44069081 2024 : No usage set" at bounding box center [122, 454] width 118 height 33
click at [70, 438] on input "SS44069081 2024 : No usage set" at bounding box center [67, 442] width 9 height 9
checkbox input "true"
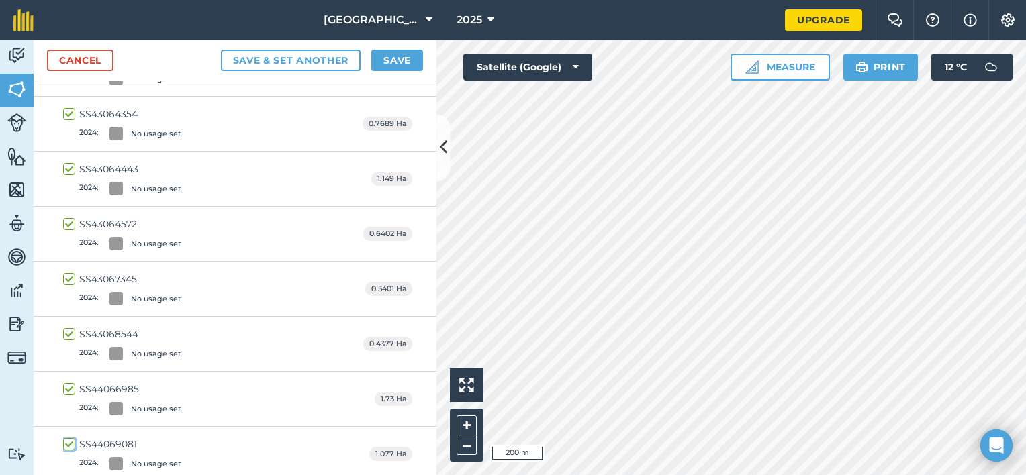
checkbox input "true"
click at [387, 59] on button "Save" at bounding box center [397, 60] width 52 height 21
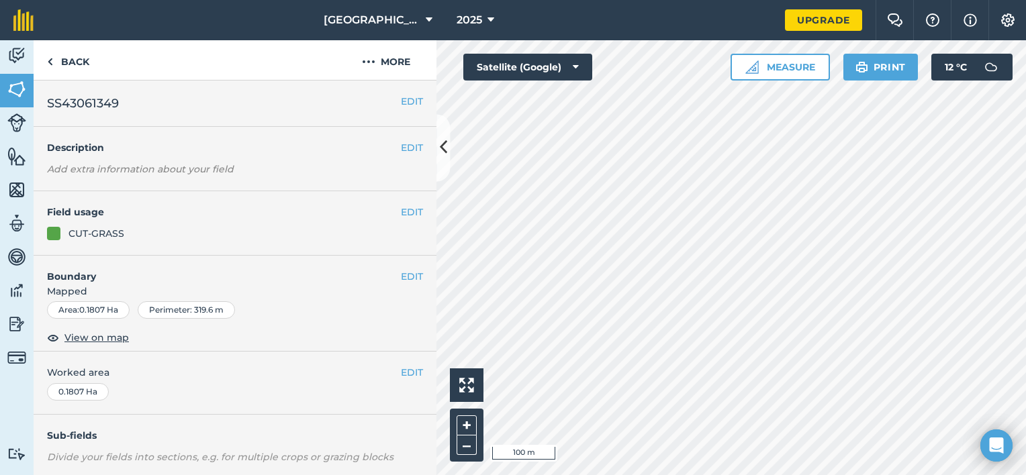
click at [384, 210] on h4 "Field usage" at bounding box center [224, 212] width 354 height 15
click at [402, 210] on button "EDIT" at bounding box center [412, 212] width 22 height 15
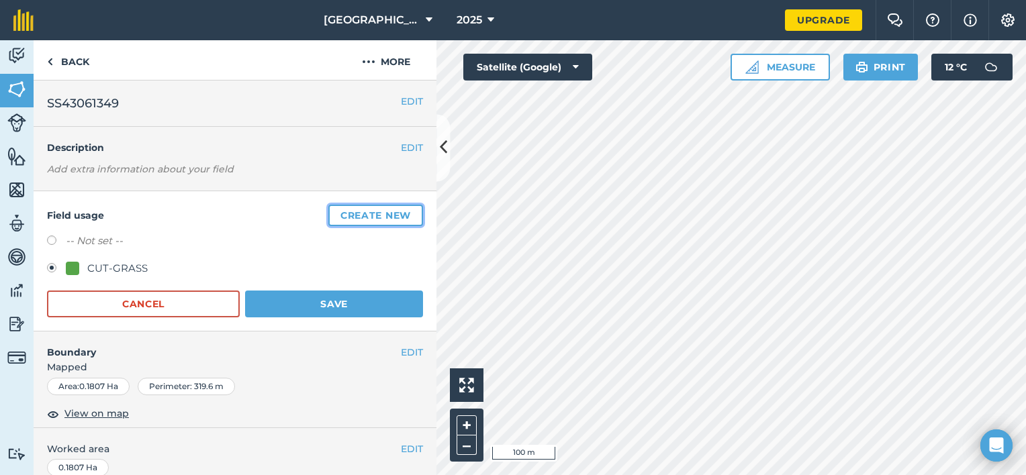
click at [370, 216] on button "Create new" at bounding box center [375, 215] width 95 height 21
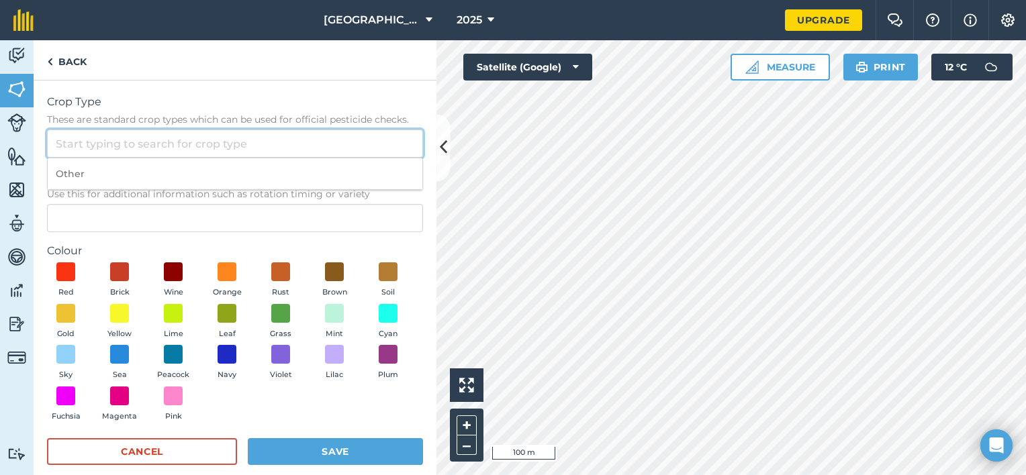
click at [154, 150] on input "Crop Type These are standard crop types which can be used for official pesticid…" at bounding box center [235, 144] width 376 height 28
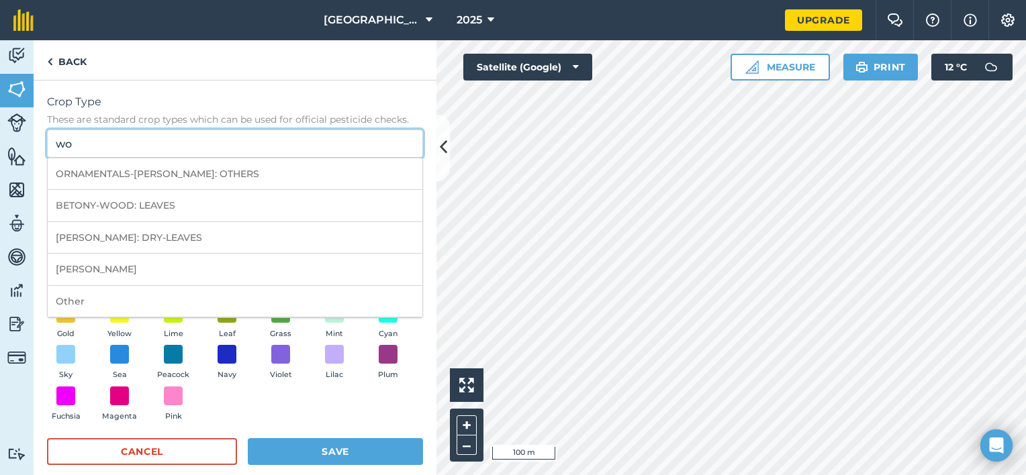
type input "w"
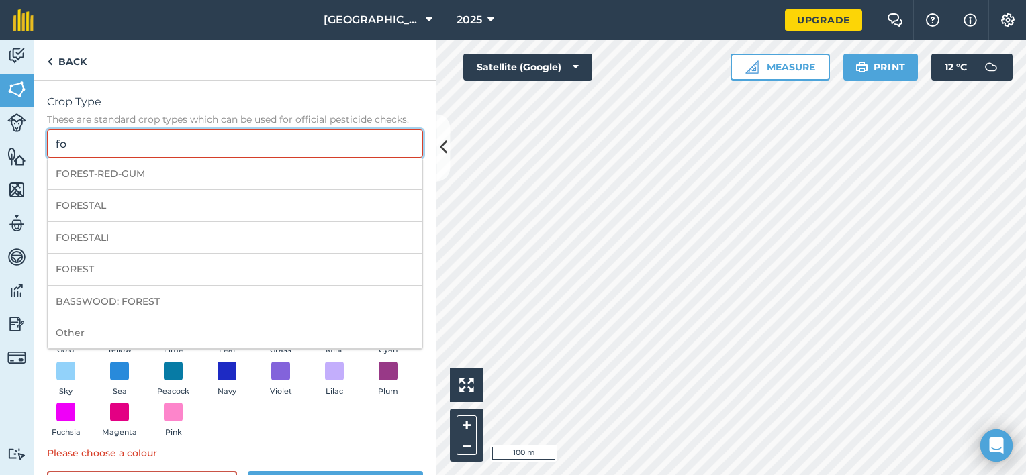
type input "f"
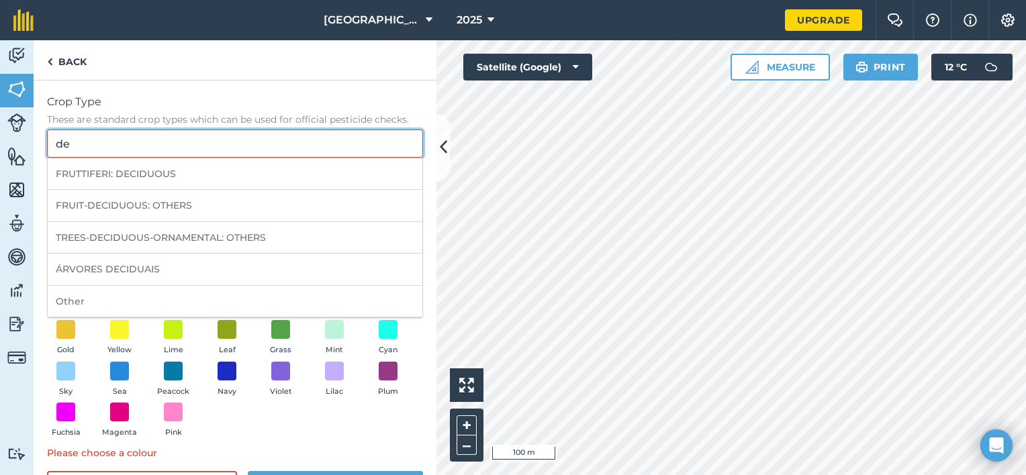
type input "d"
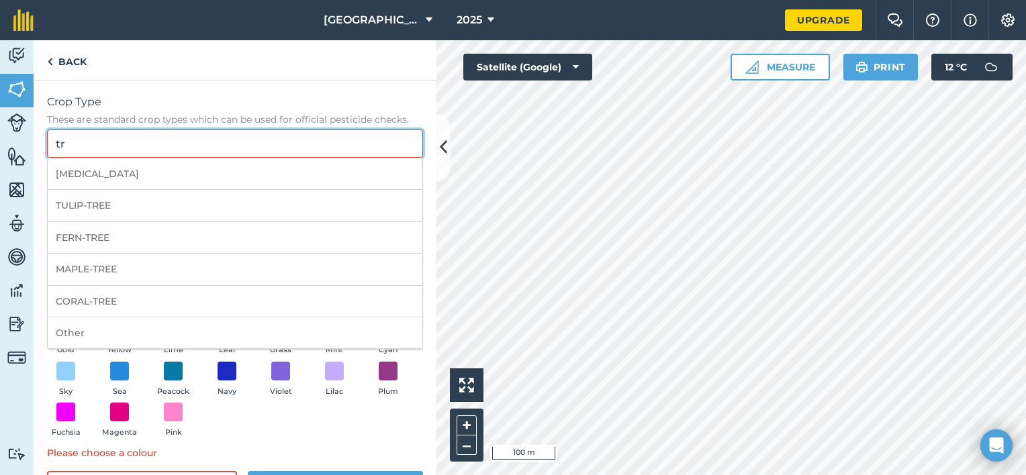
type input "t"
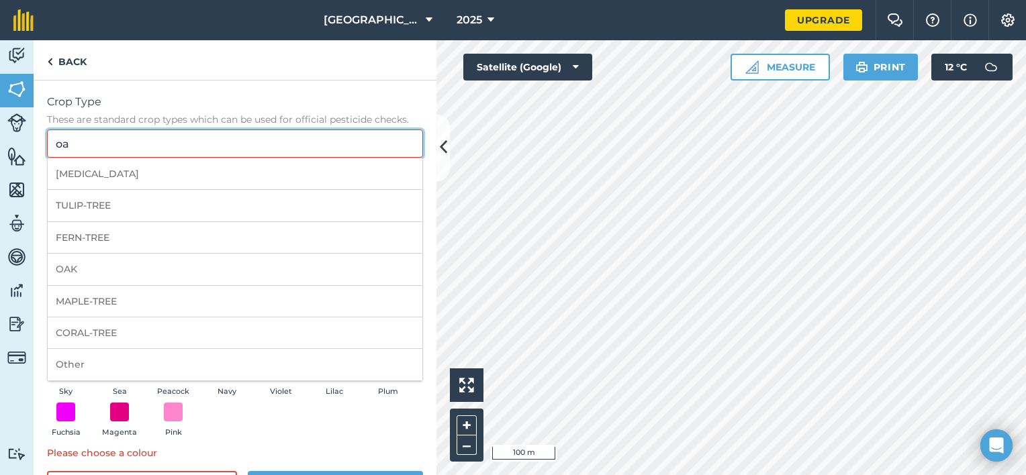
type input "o"
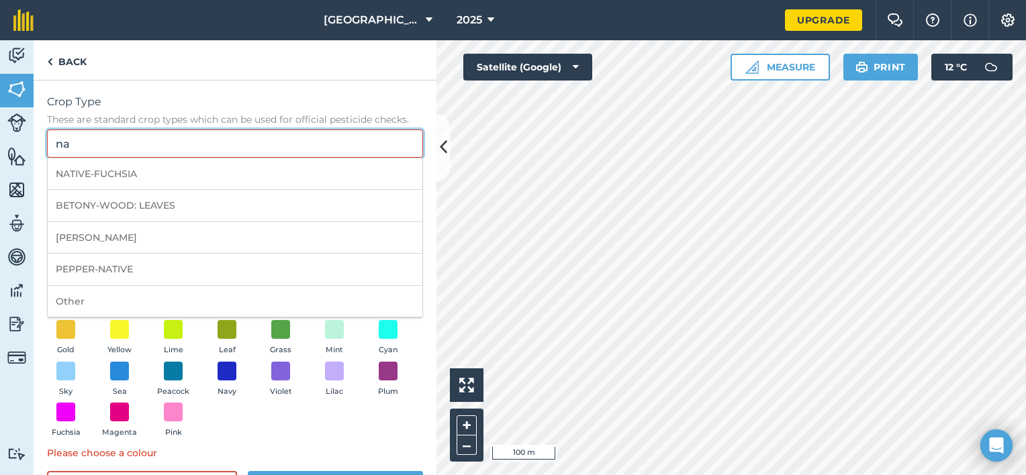
type input "n"
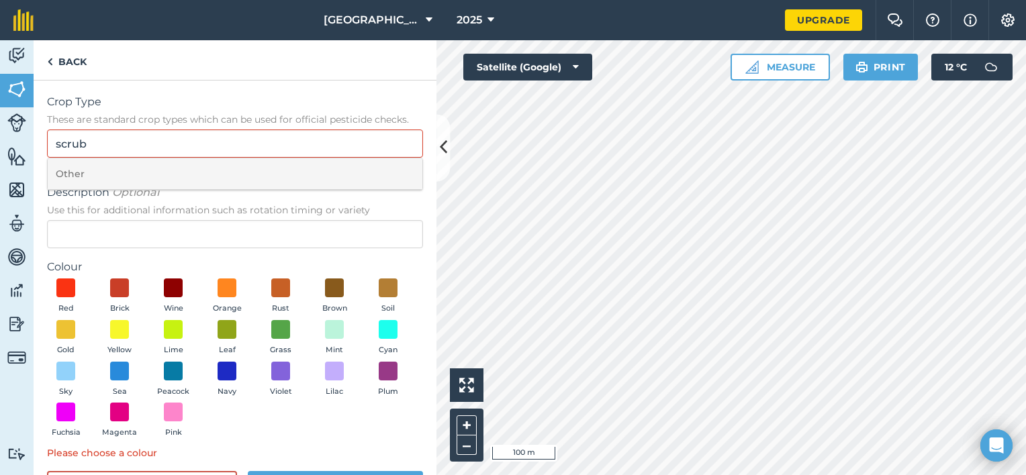
click at [92, 180] on li "Other" at bounding box center [235, 174] width 375 height 32
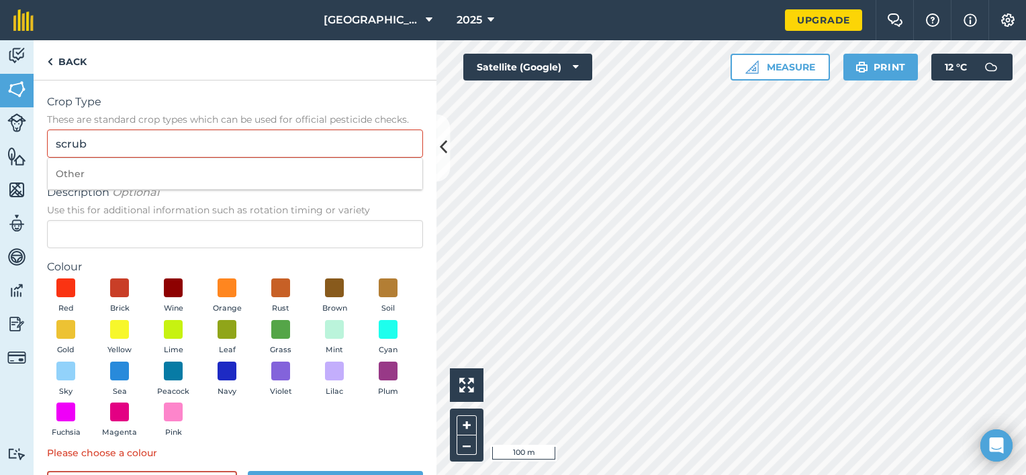
type input "Other"
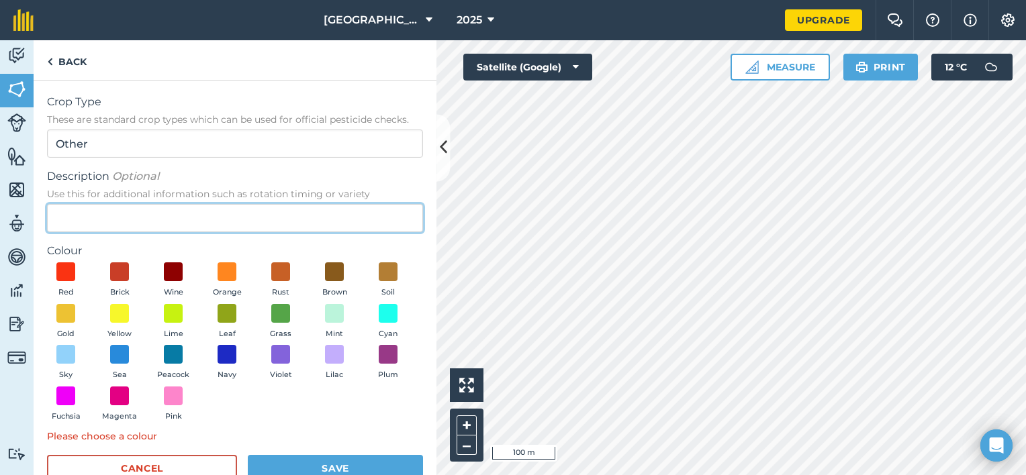
click at [107, 212] on input "Description Optional Use this for additional information such as rotation timin…" at bounding box center [235, 218] width 376 height 28
type input "Woodland"
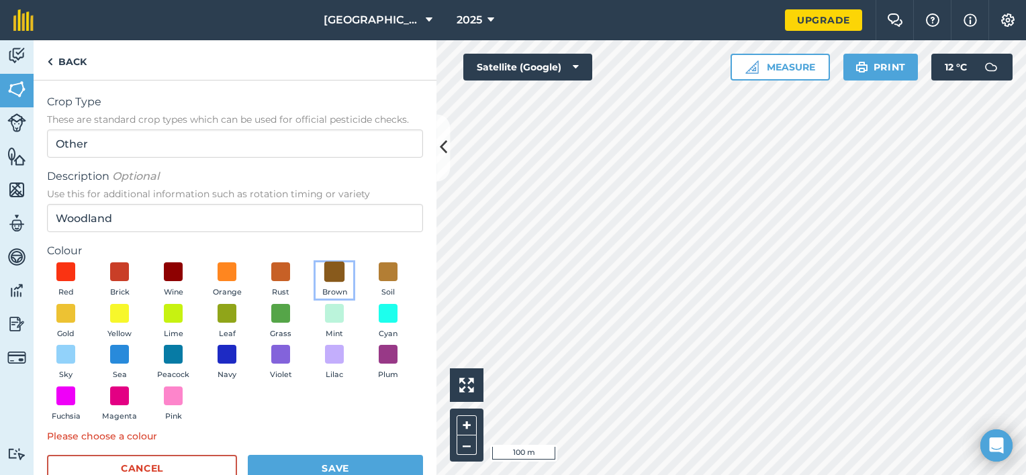
click at [332, 272] on span at bounding box center [334, 272] width 21 height 21
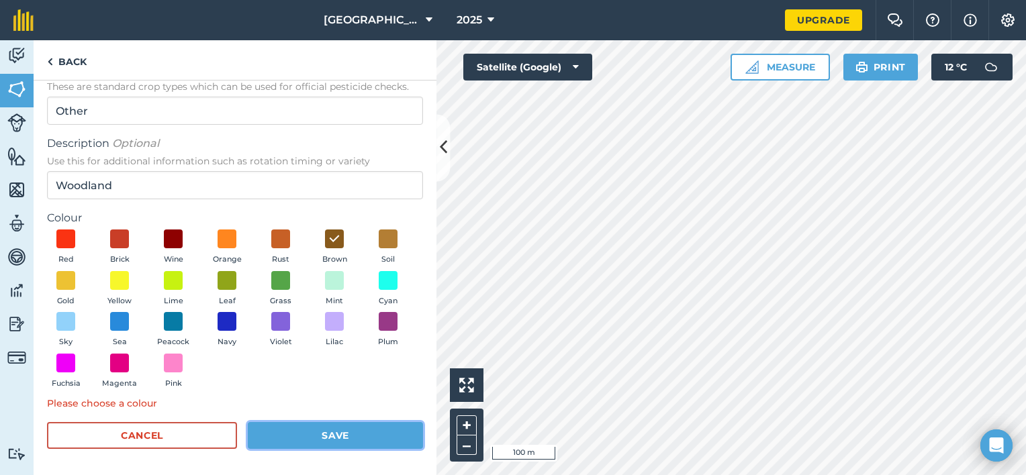
click at [347, 434] on button "Save" at bounding box center [335, 435] width 175 height 27
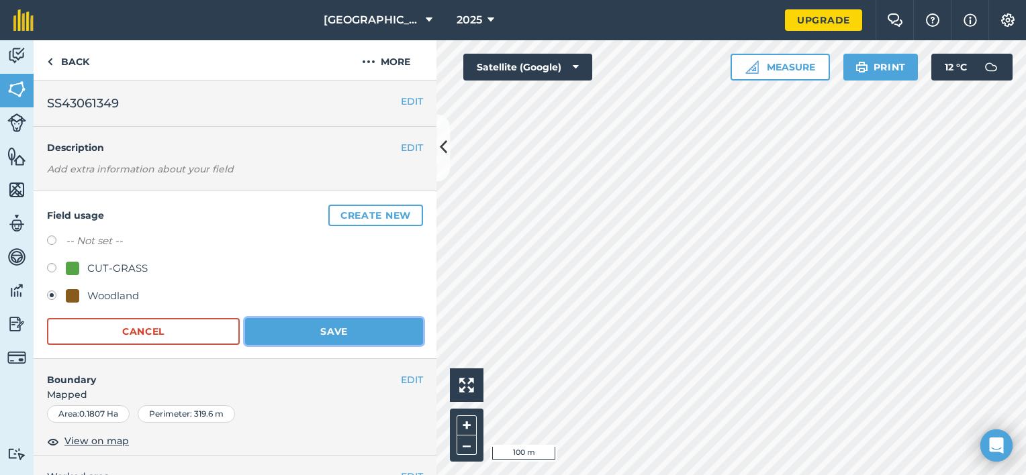
click at [328, 324] on button "Save" at bounding box center [334, 331] width 178 height 27
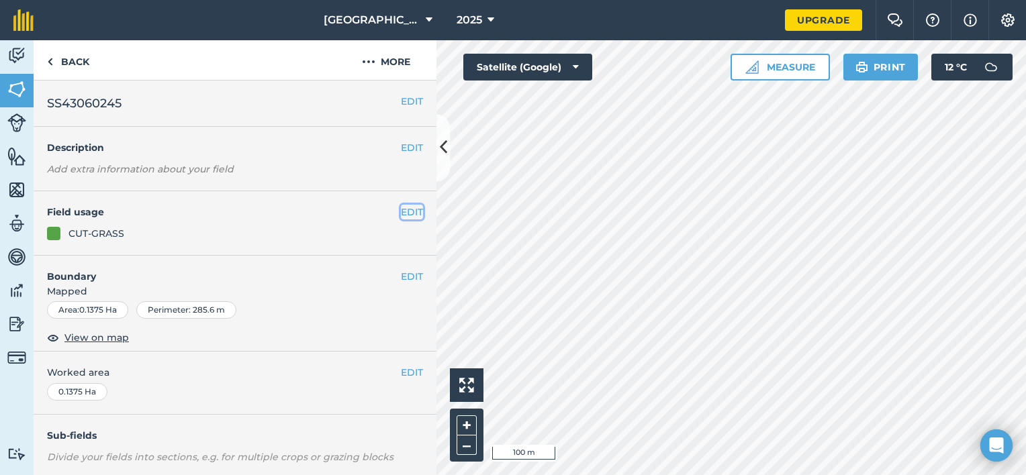
click at [401, 218] on button "EDIT" at bounding box center [412, 212] width 22 height 15
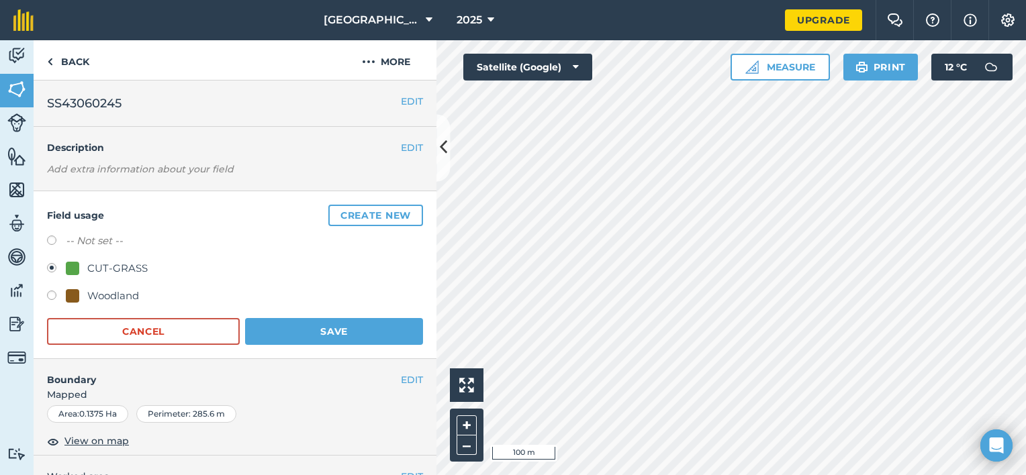
click at [121, 293] on div "Woodland" at bounding box center [113, 296] width 52 height 16
radio input "true"
radio input "false"
click at [261, 312] on form "-- Not set -- CUT-GRASS Woodland Cancel Save" at bounding box center [235, 289] width 376 height 112
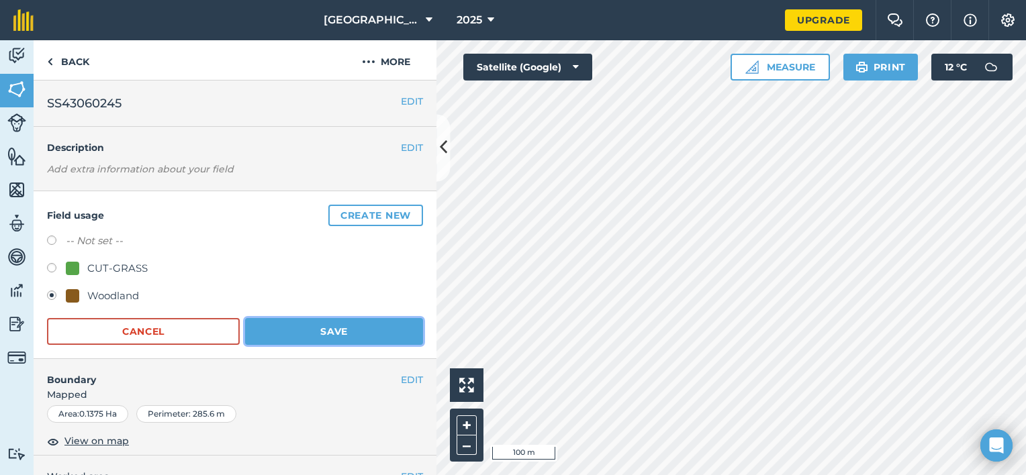
click at [270, 320] on button "Save" at bounding box center [334, 331] width 178 height 27
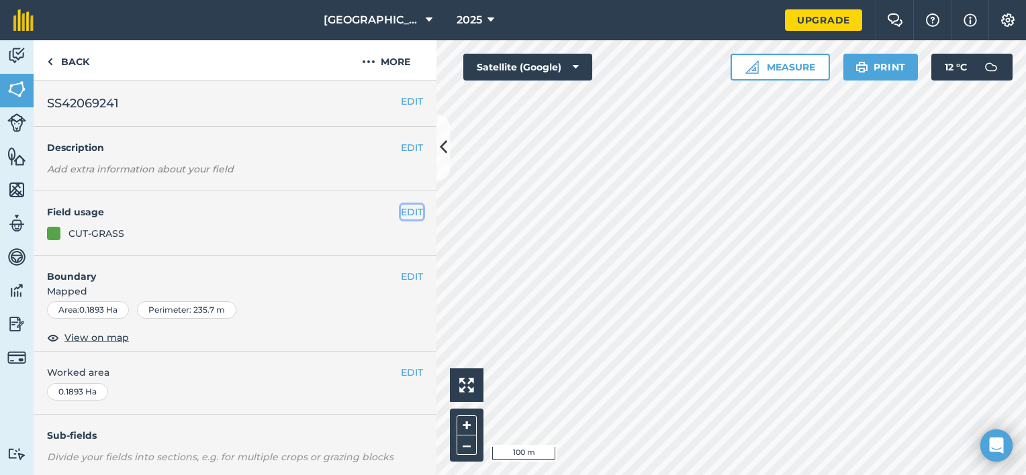
click at [407, 212] on button "EDIT" at bounding box center [412, 212] width 22 height 15
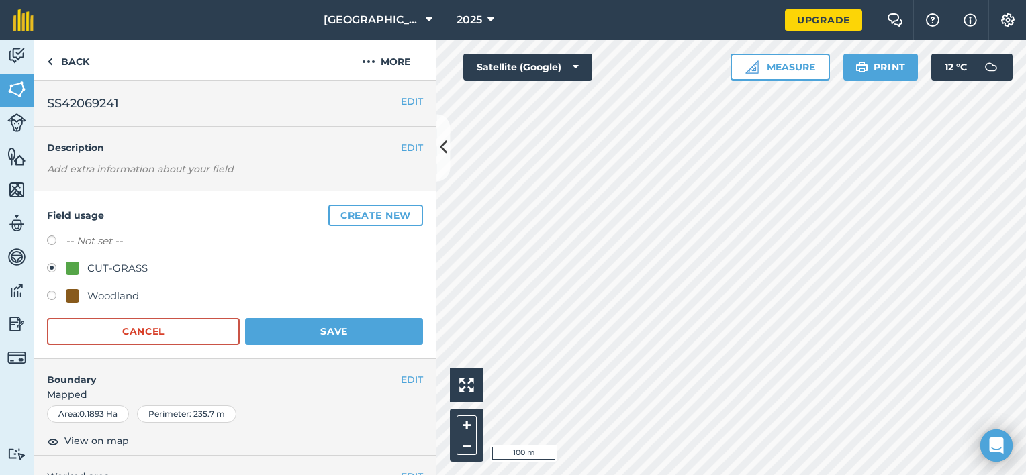
click at [117, 298] on div "Woodland" at bounding box center [113, 296] width 52 height 16
radio input "true"
radio input "false"
click at [276, 326] on button "Save" at bounding box center [334, 331] width 178 height 27
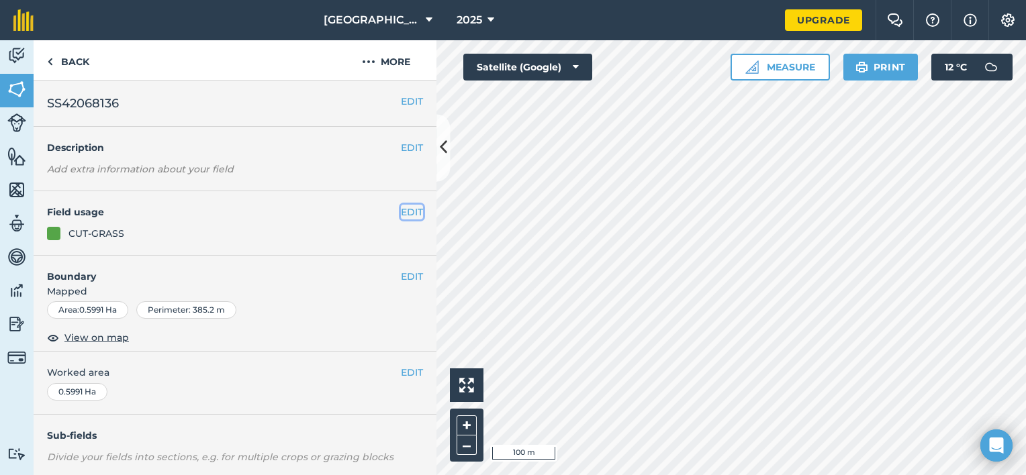
click at [401, 210] on button "EDIT" at bounding box center [412, 212] width 22 height 15
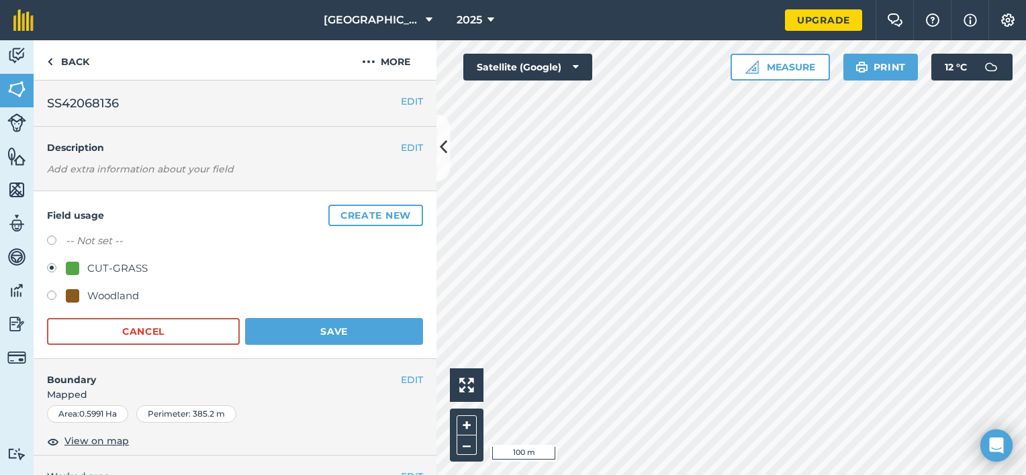
click at [110, 293] on div "Woodland" at bounding box center [113, 296] width 52 height 16
radio input "true"
radio input "false"
click at [266, 323] on button "Save" at bounding box center [334, 331] width 178 height 27
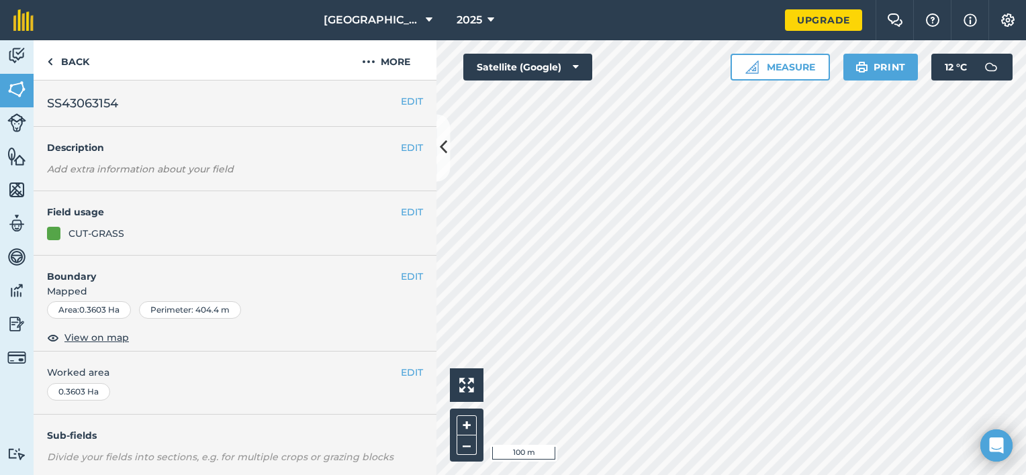
click at [404, 220] on div "EDIT Field usage CUT-GRASS" at bounding box center [235, 223] width 403 height 64
click at [404, 216] on button "EDIT" at bounding box center [412, 212] width 22 height 15
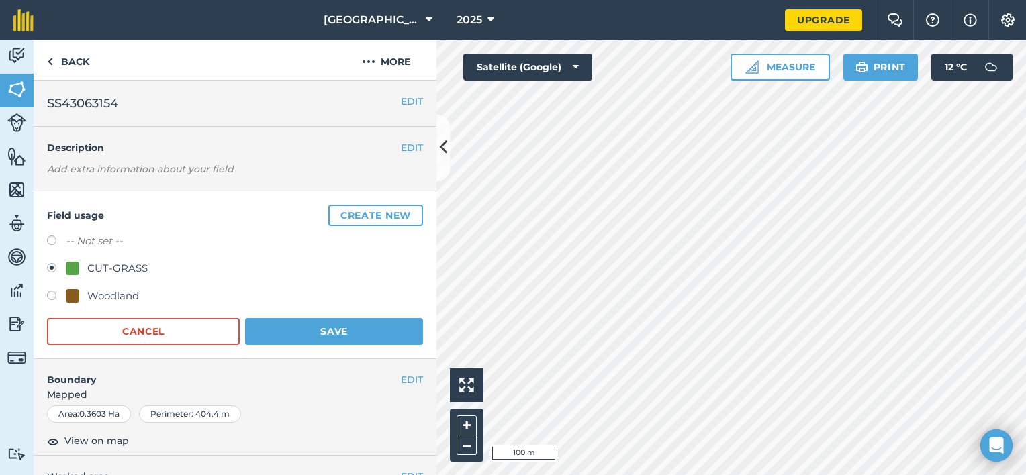
click at [113, 288] on div "Woodland" at bounding box center [113, 296] width 52 height 16
radio input "true"
radio input "false"
click at [301, 318] on button "Save" at bounding box center [334, 331] width 178 height 27
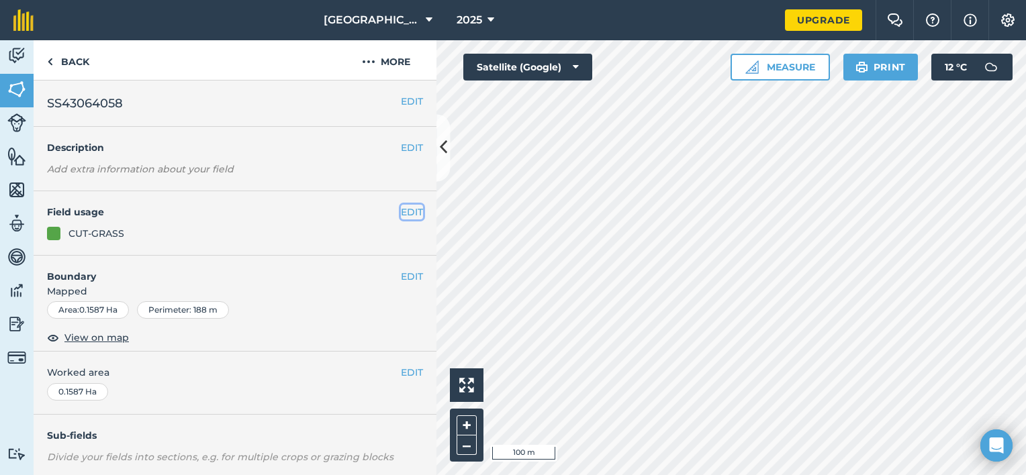
click at [401, 210] on button "EDIT" at bounding box center [412, 212] width 22 height 15
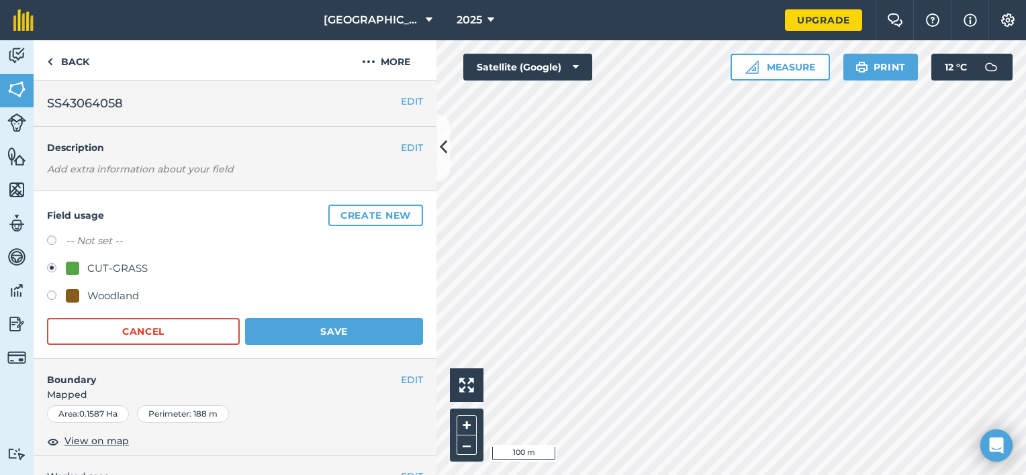
click at [64, 291] on label at bounding box center [56, 297] width 19 height 13
radio input "true"
radio input "false"
click at [291, 332] on button "Save" at bounding box center [334, 331] width 178 height 27
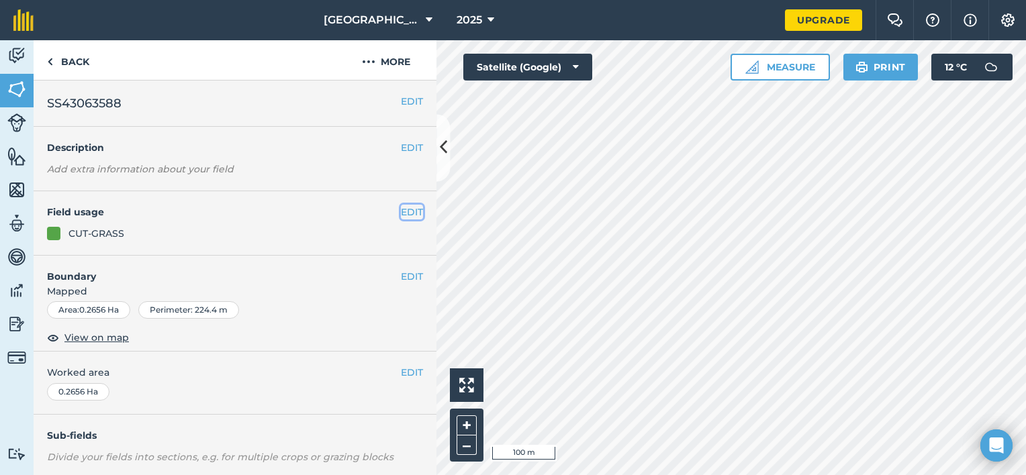
click at [406, 207] on button "EDIT" at bounding box center [412, 212] width 22 height 15
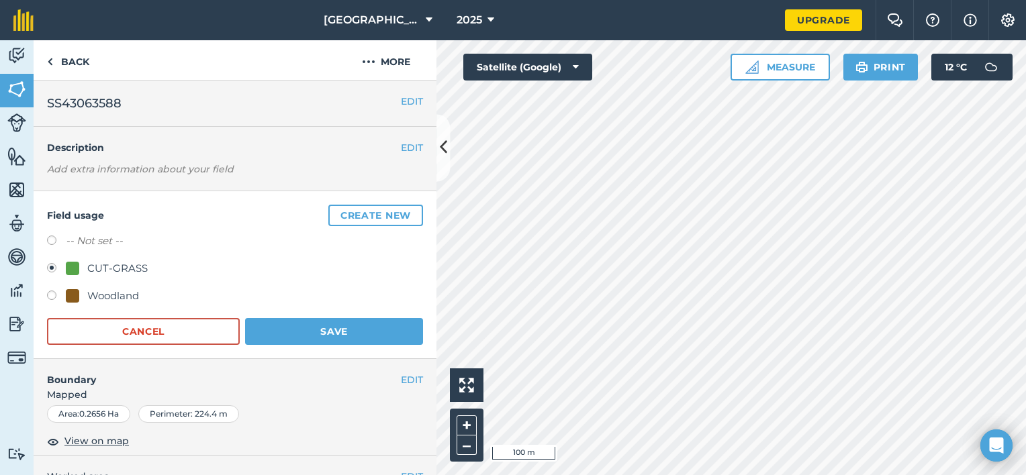
click at [88, 283] on div "-- Not set -- CUT-GRASS Woodland" at bounding box center [235, 270] width 376 height 75
click at [89, 290] on div "Woodland" at bounding box center [113, 296] width 52 height 16
radio input "true"
radio input "false"
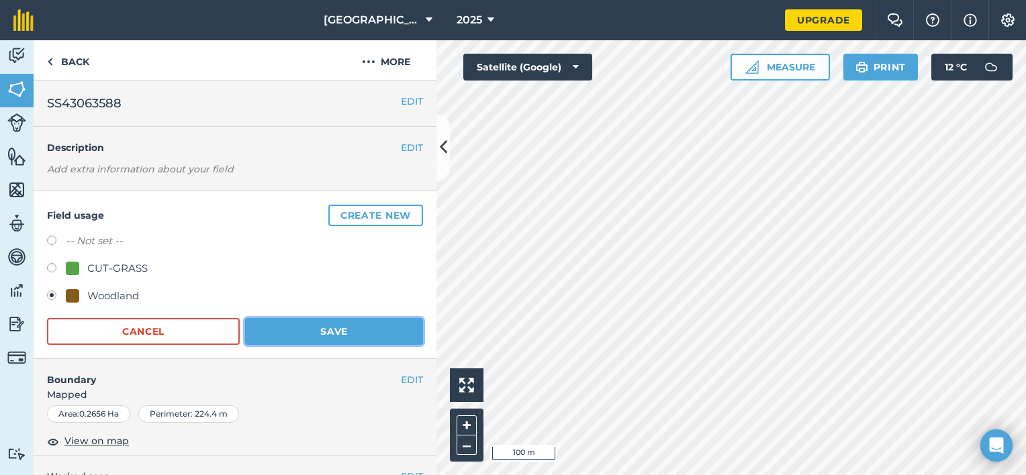
click at [292, 326] on button "Save" at bounding box center [334, 331] width 178 height 27
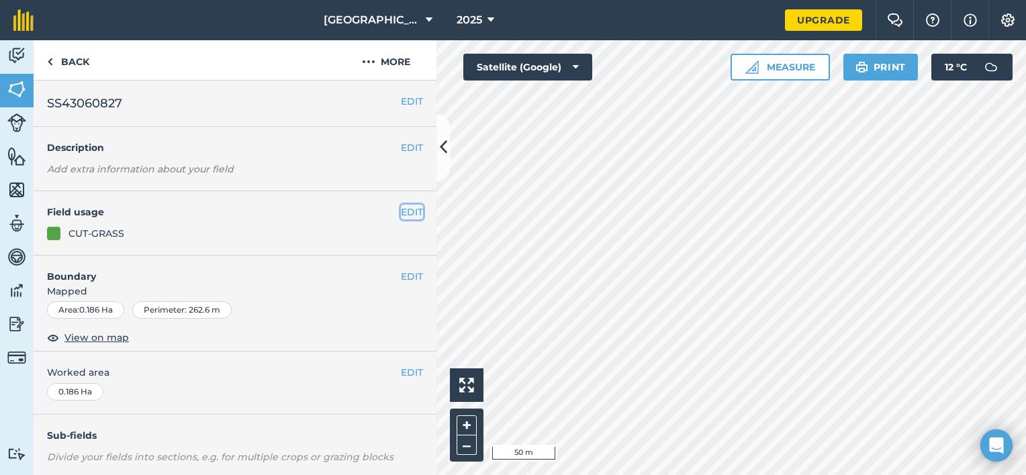
click at [401, 215] on button "EDIT" at bounding box center [412, 212] width 22 height 15
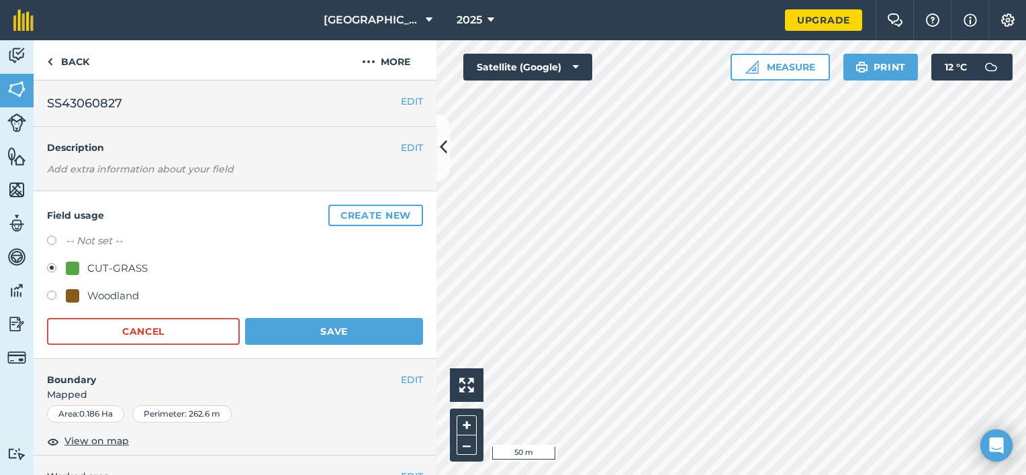
click at [65, 295] on label at bounding box center [56, 297] width 19 height 13
radio input "true"
radio input "false"
click at [288, 326] on button "Save" at bounding box center [334, 331] width 178 height 27
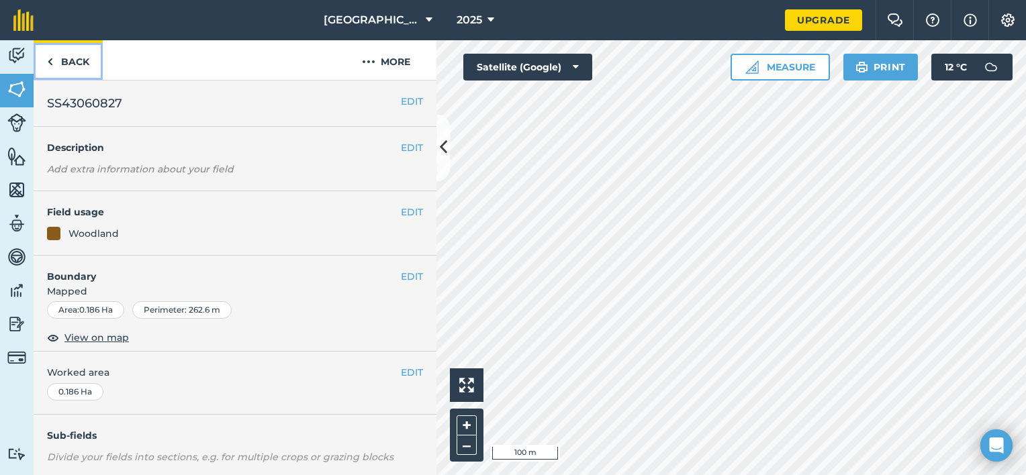
click at [60, 43] on link "Back" at bounding box center [68, 60] width 69 height 40
click at [13, 123] on img at bounding box center [16, 122] width 19 height 19
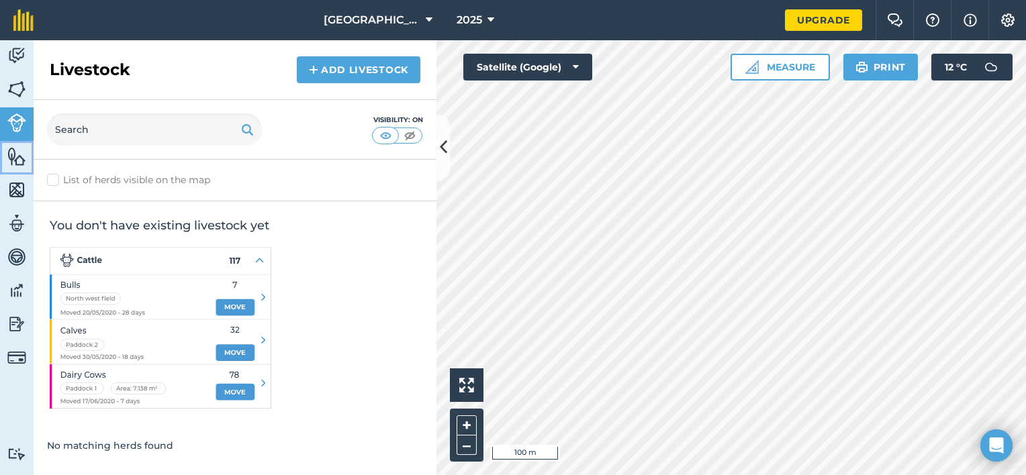
click at [14, 152] on img at bounding box center [16, 156] width 19 height 20
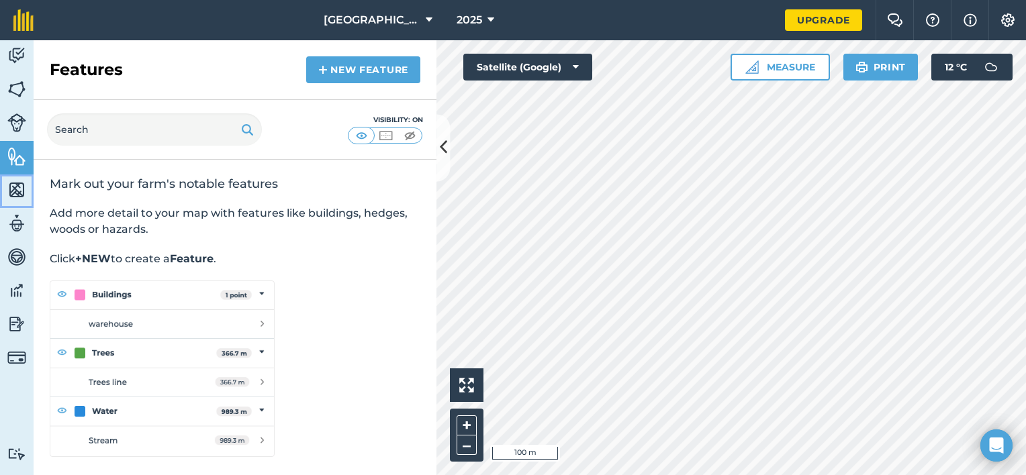
click at [15, 191] on img at bounding box center [16, 190] width 19 height 20
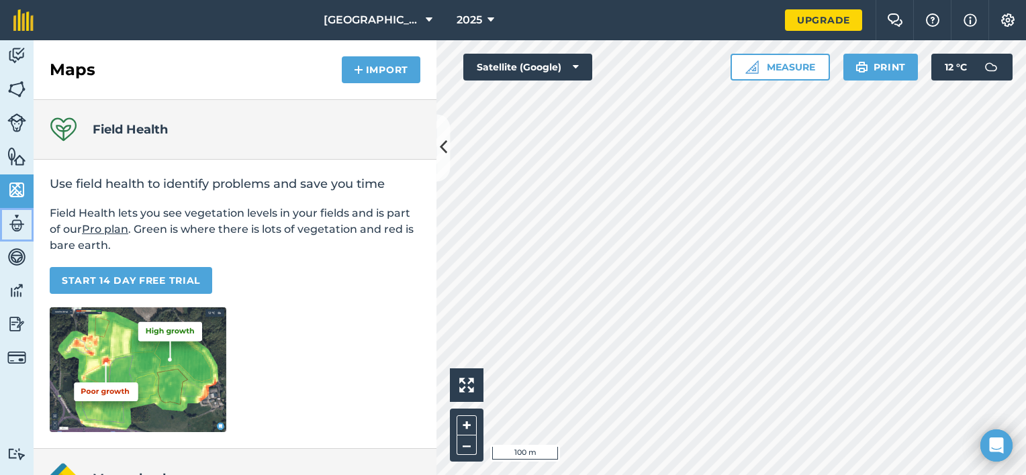
click at [15, 226] on img at bounding box center [16, 224] width 19 height 20
select select "MEMBER"
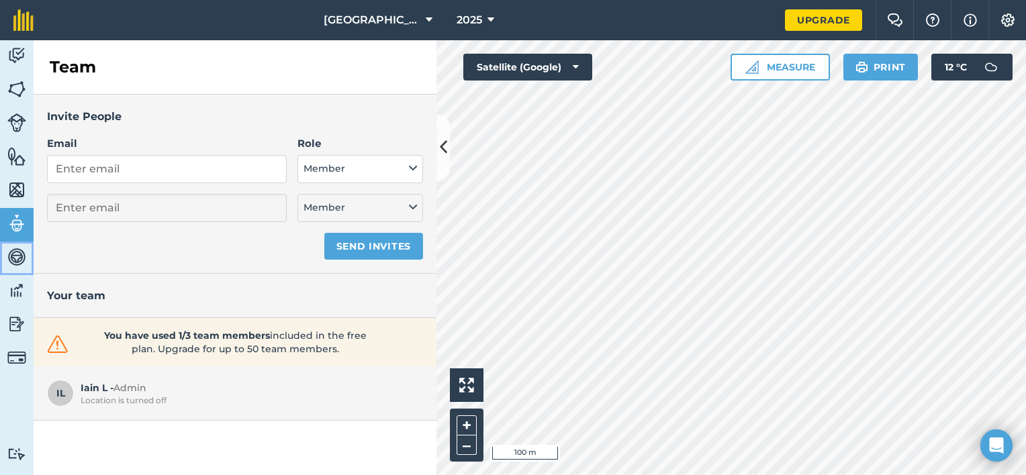
click at [17, 258] on img at bounding box center [16, 257] width 19 height 20
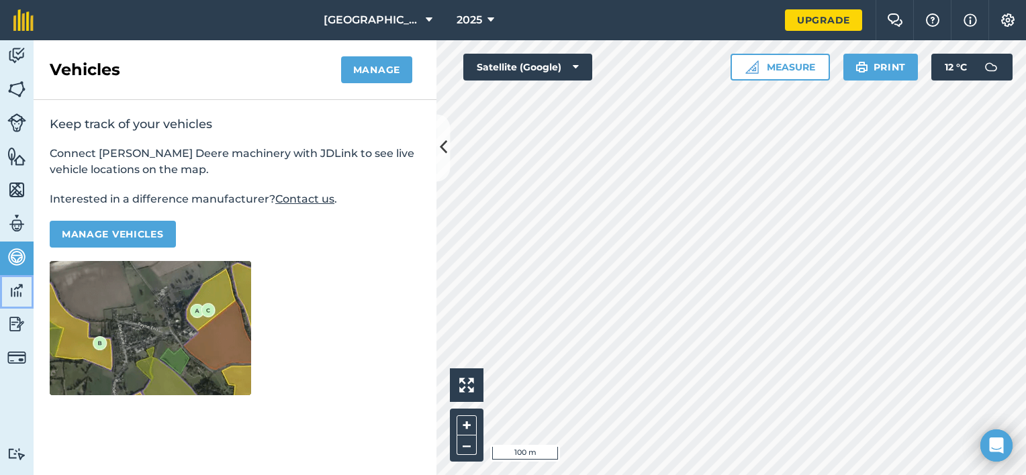
click at [17, 296] on img at bounding box center [16, 291] width 19 height 20
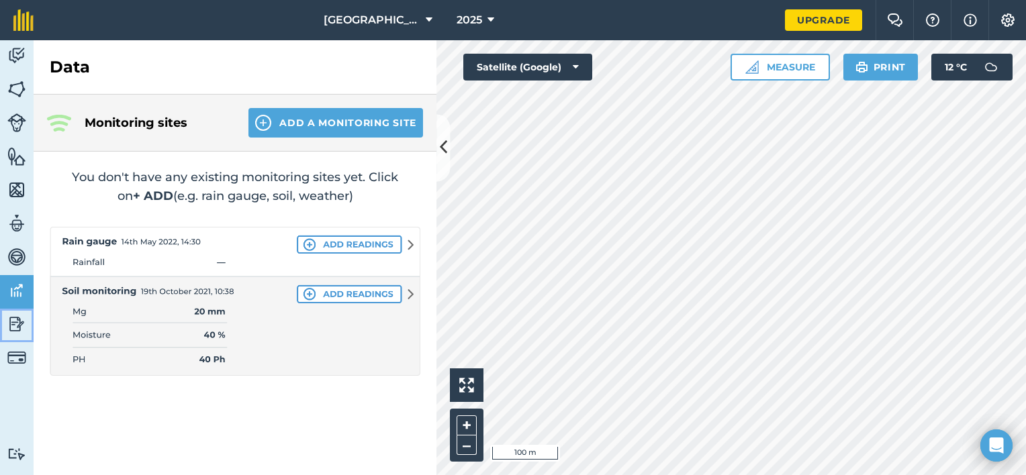
click at [17, 320] on img at bounding box center [16, 324] width 19 height 20
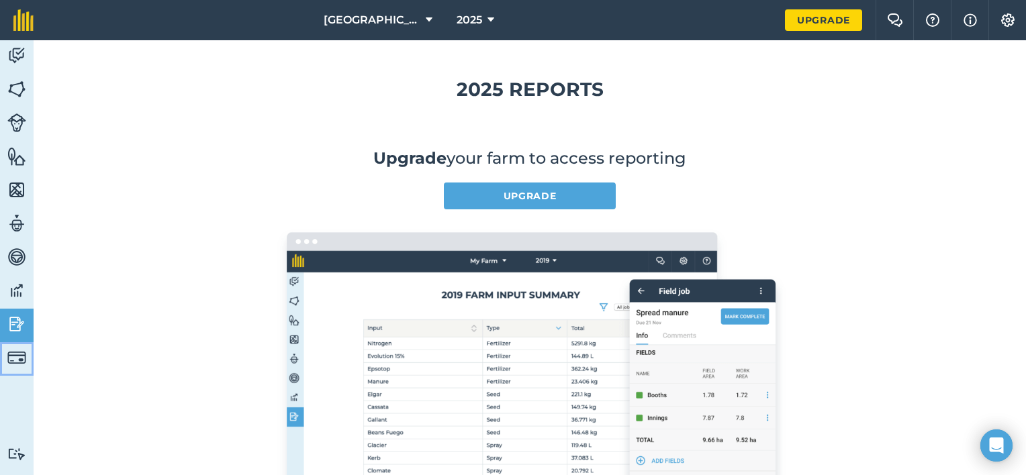
click at [18, 365] on img at bounding box center [16, 358] width 19 height 19
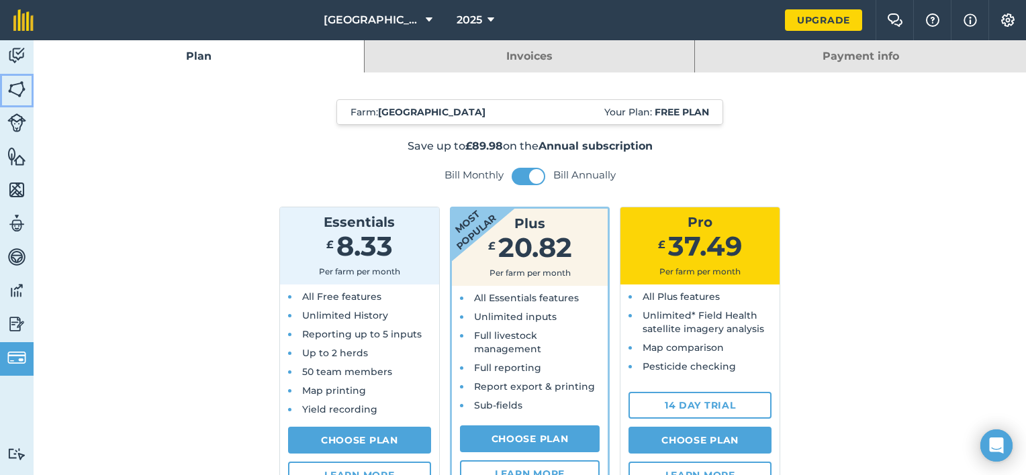
click at [11, 85] on img at bounding box center [16, 89] width 19 height 20
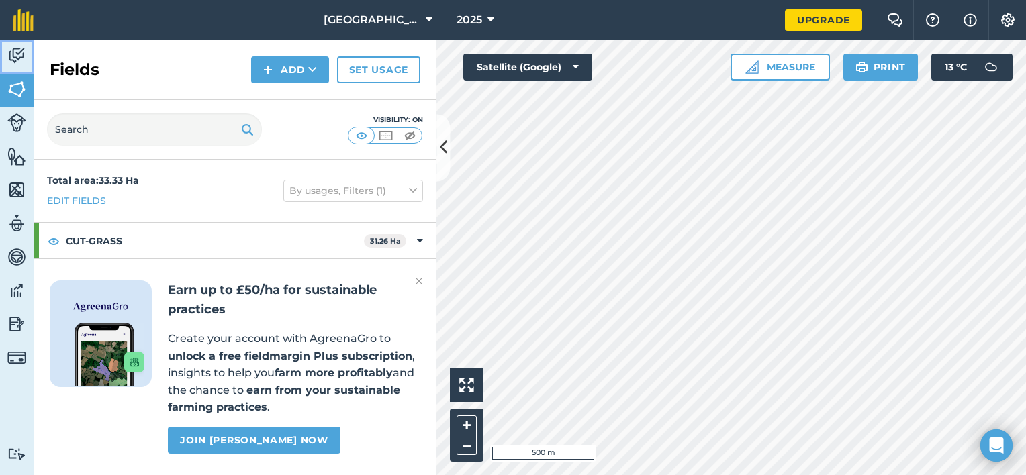
click at [26, 51] on link "Activity" at bounding box center [17, 57] width 34 height 34
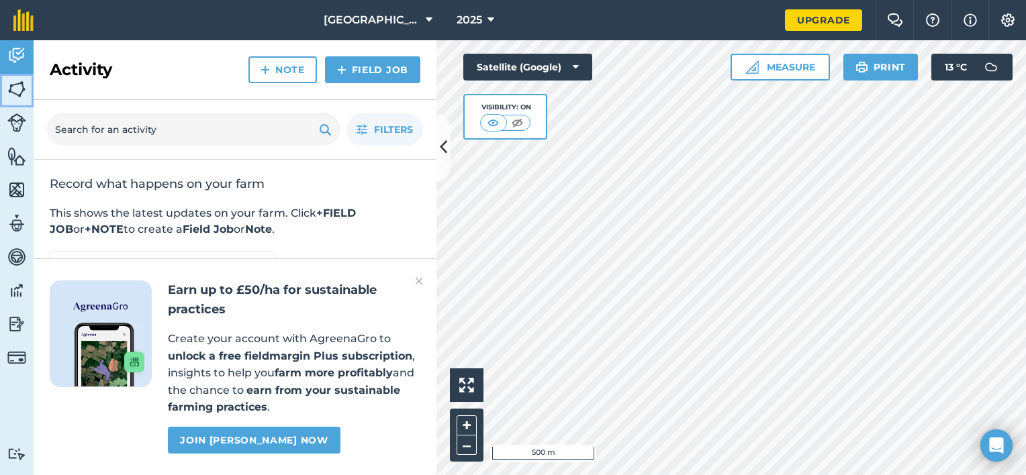
click at [6, 99] on link "Fields" at bounding box center [17, 91] width 34 height 34
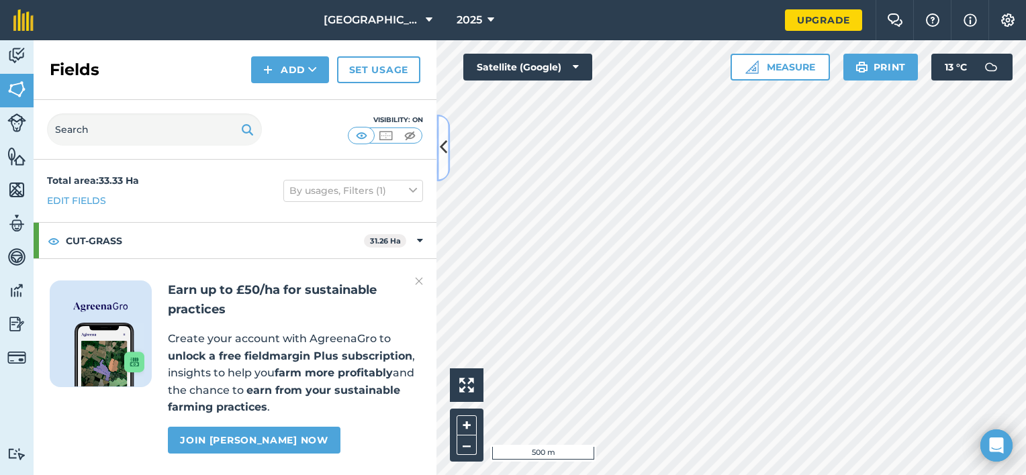
click at [447, 146] on button at bounding box center [442, 147] width 13 height 67
